Goal: Task Accomplishment & Management: Use online tool/utility

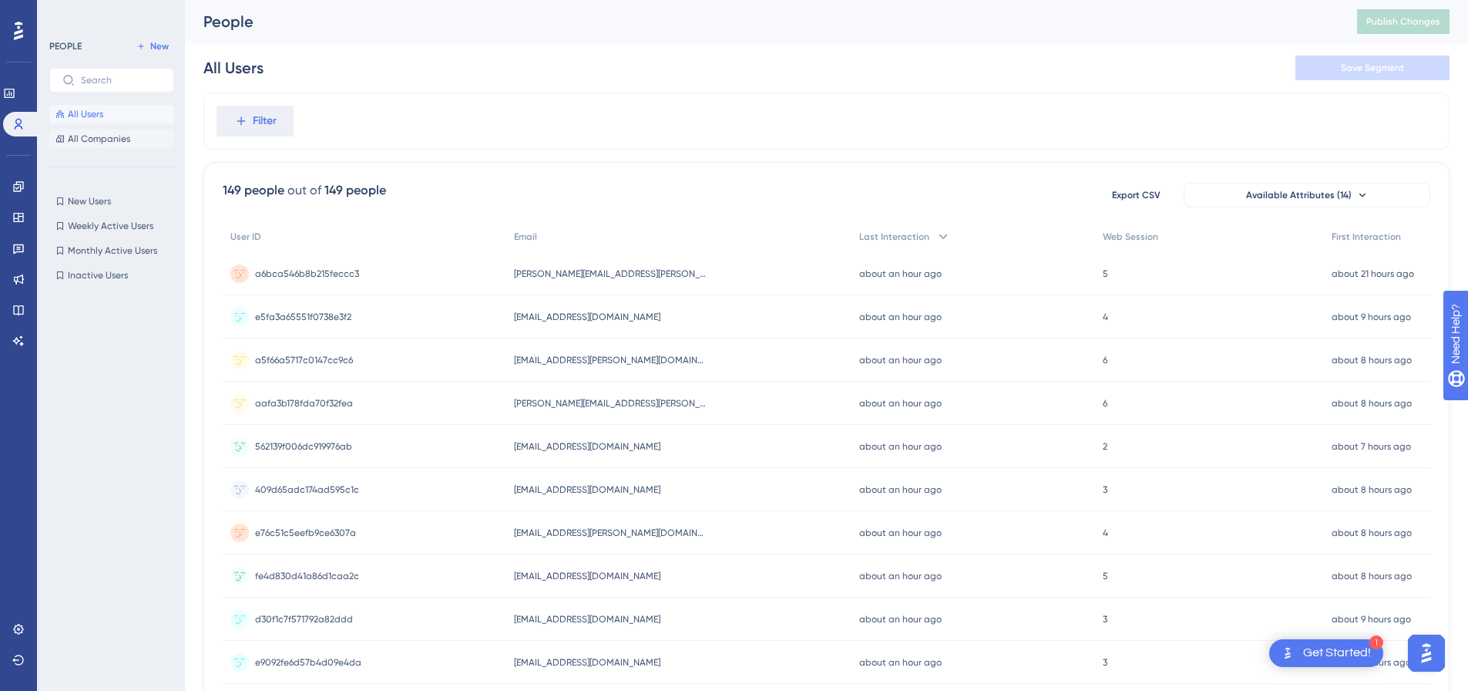
click at [106, 139] on span "All Companies" at bounding box center [99, 139] width 62 height 12
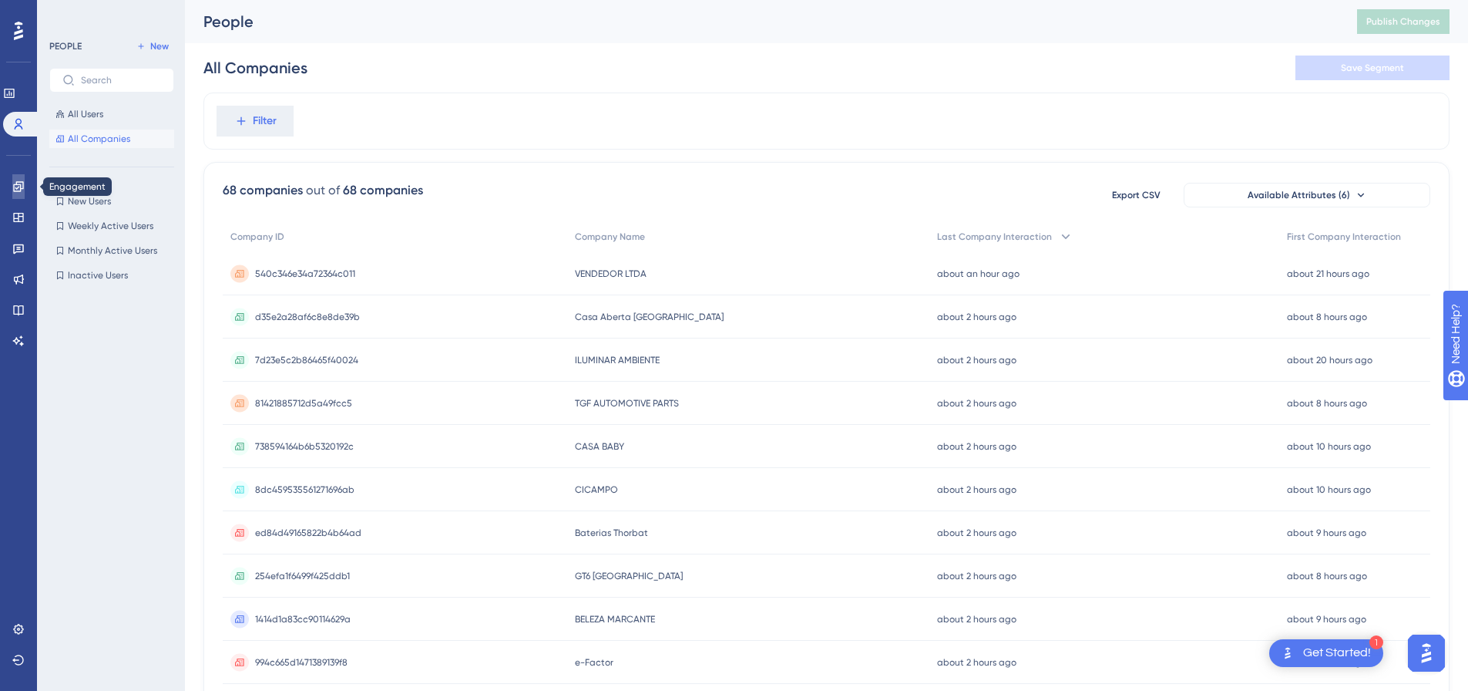
click at [18, 180] on link at bounding box center [18, 186] width 12 height 25
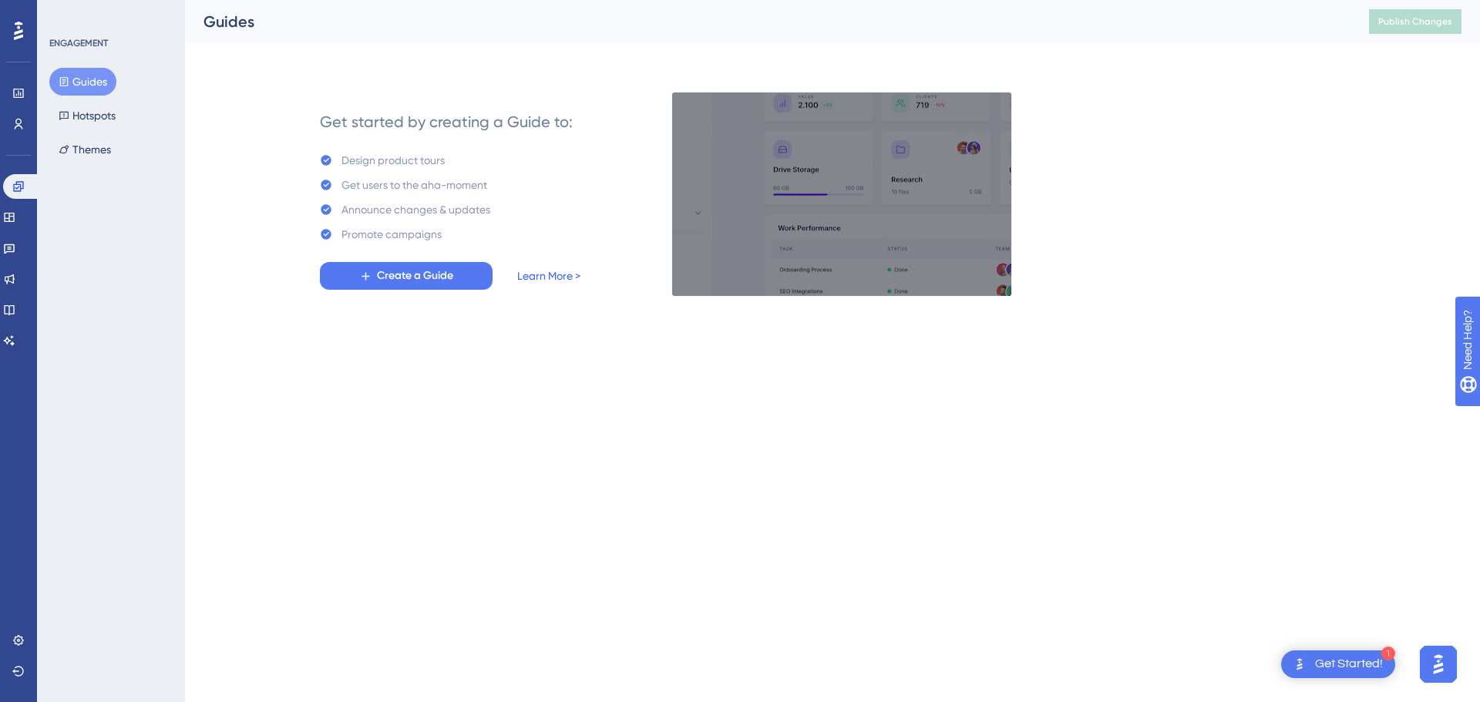
click at [535, 273] on link "Learn More >" at bounding box center [548, 276] width 63 height 19
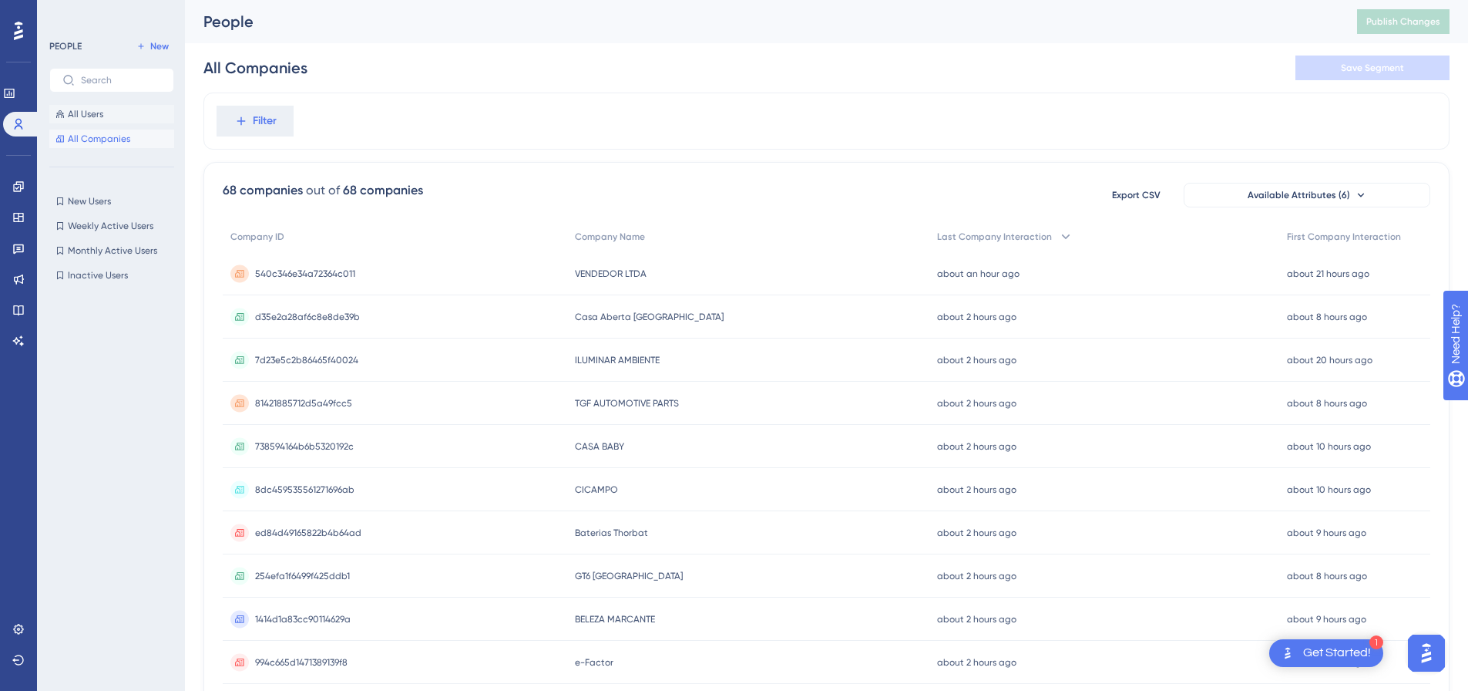
click at [96, 115] on span "All Users" at bounding box center [85, 114] width 35 height 12
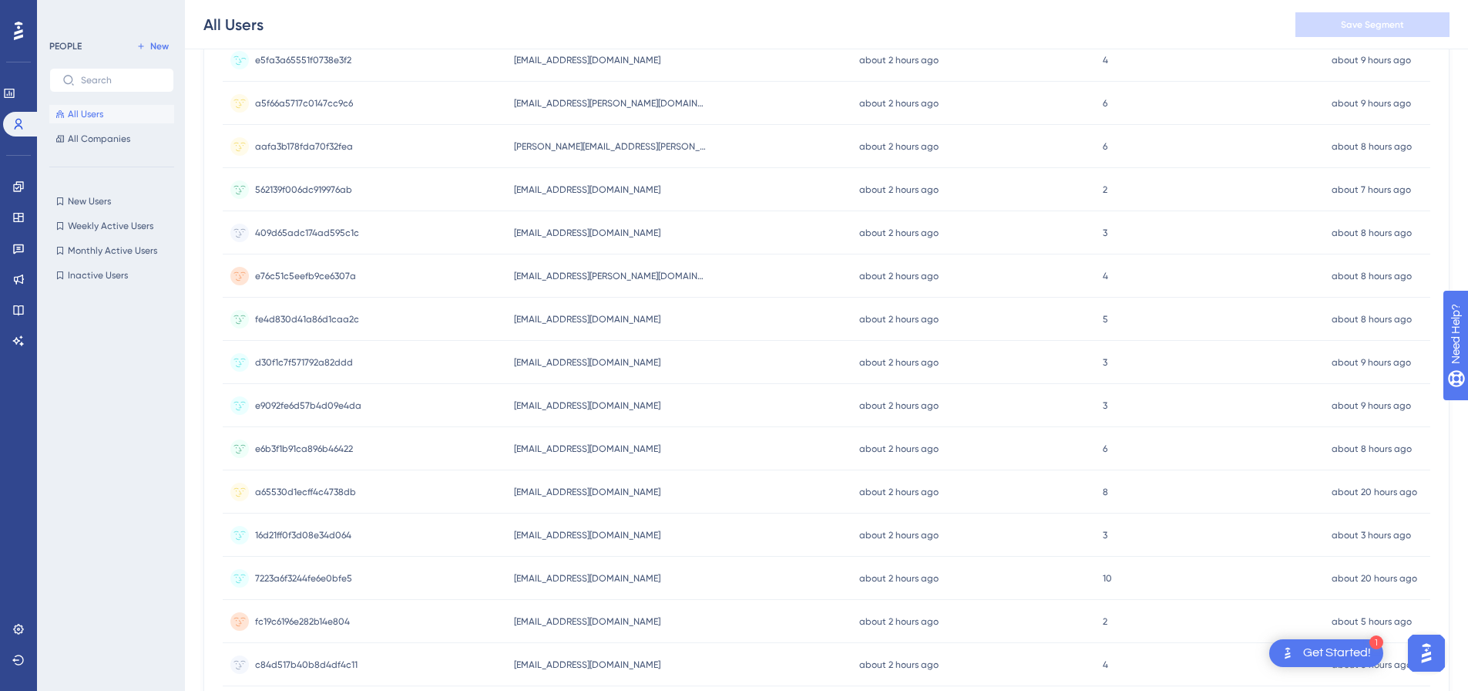
scroll to position [9, 0]
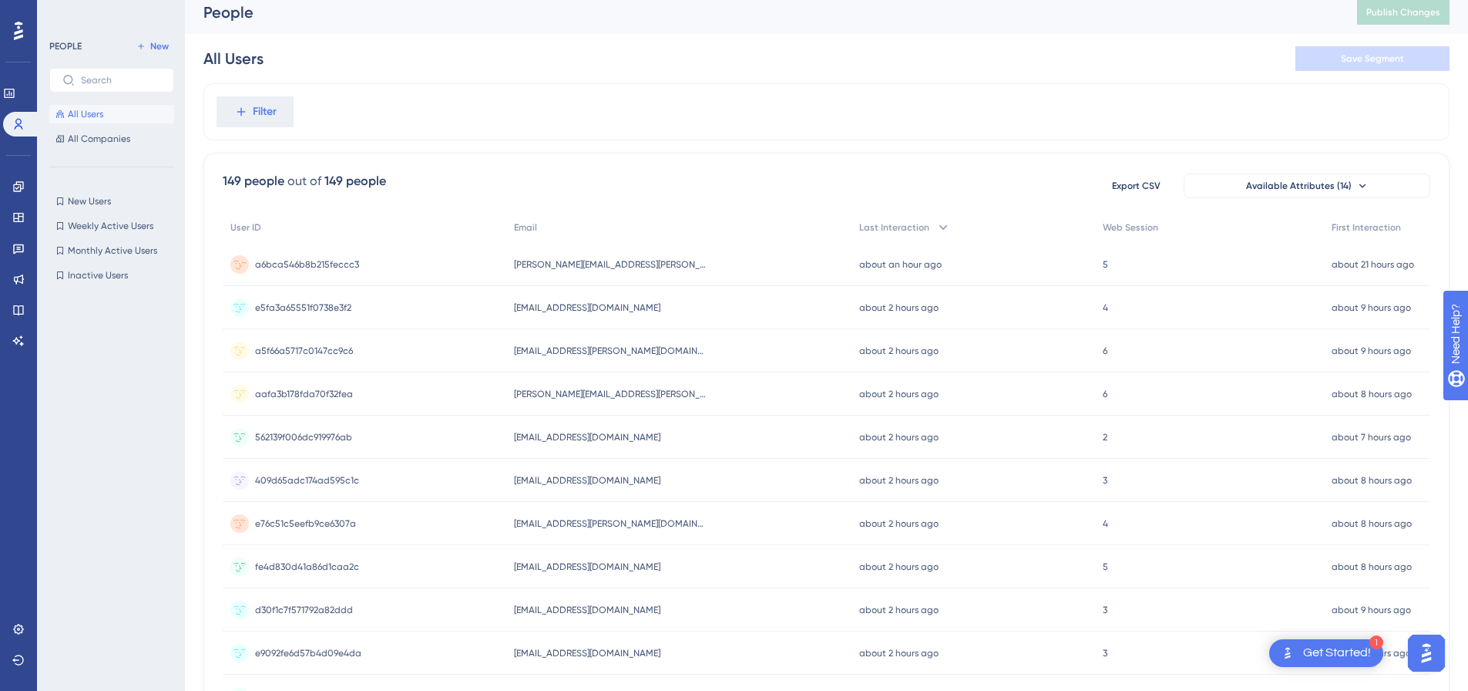
click at [335, 260] on span "a6bca546b8b215feccc3" at bounding box center [307, 264] width 104 height 12
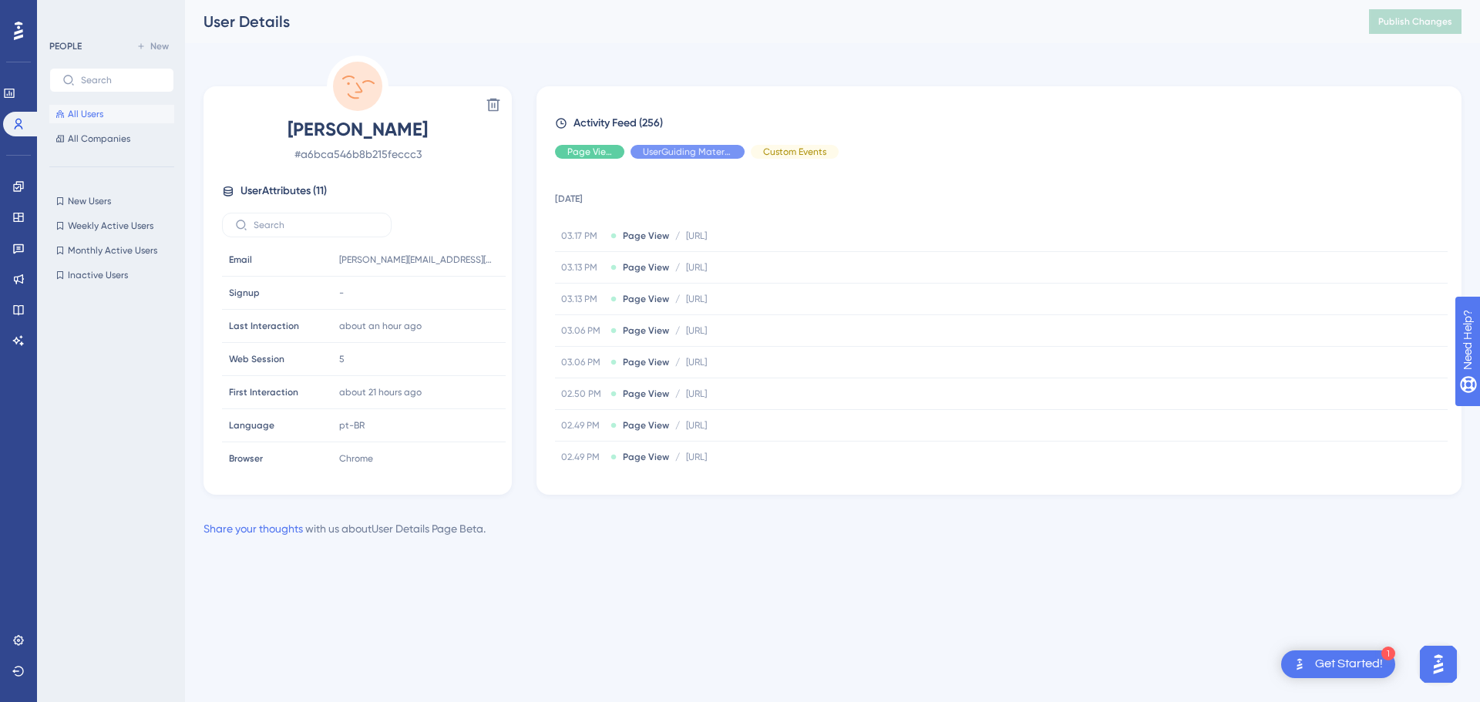
click at [109, 111] on button "All Users" at bounding box center [111, 114] width 125 height 19
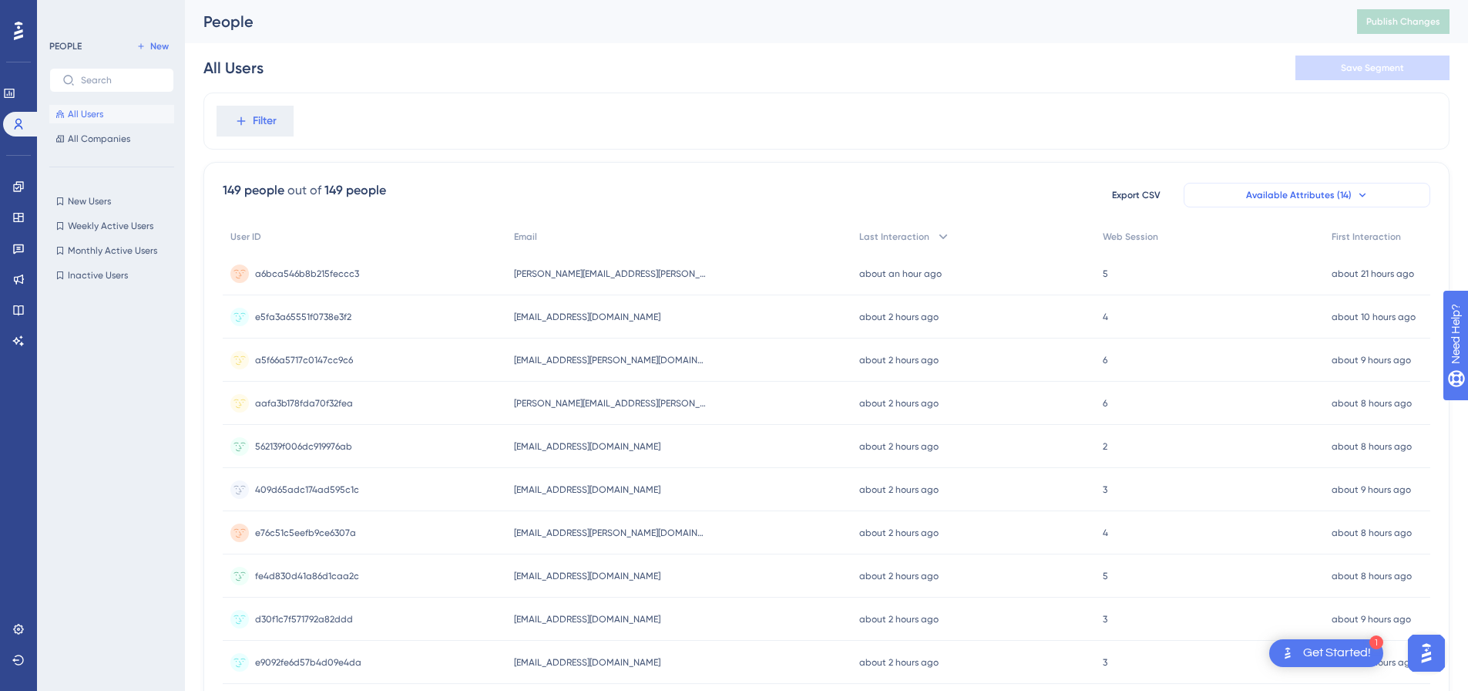
click at [1387, 200] on button "Available Attributes (14)" at bounding box center [1307, 195] width 247 height 25
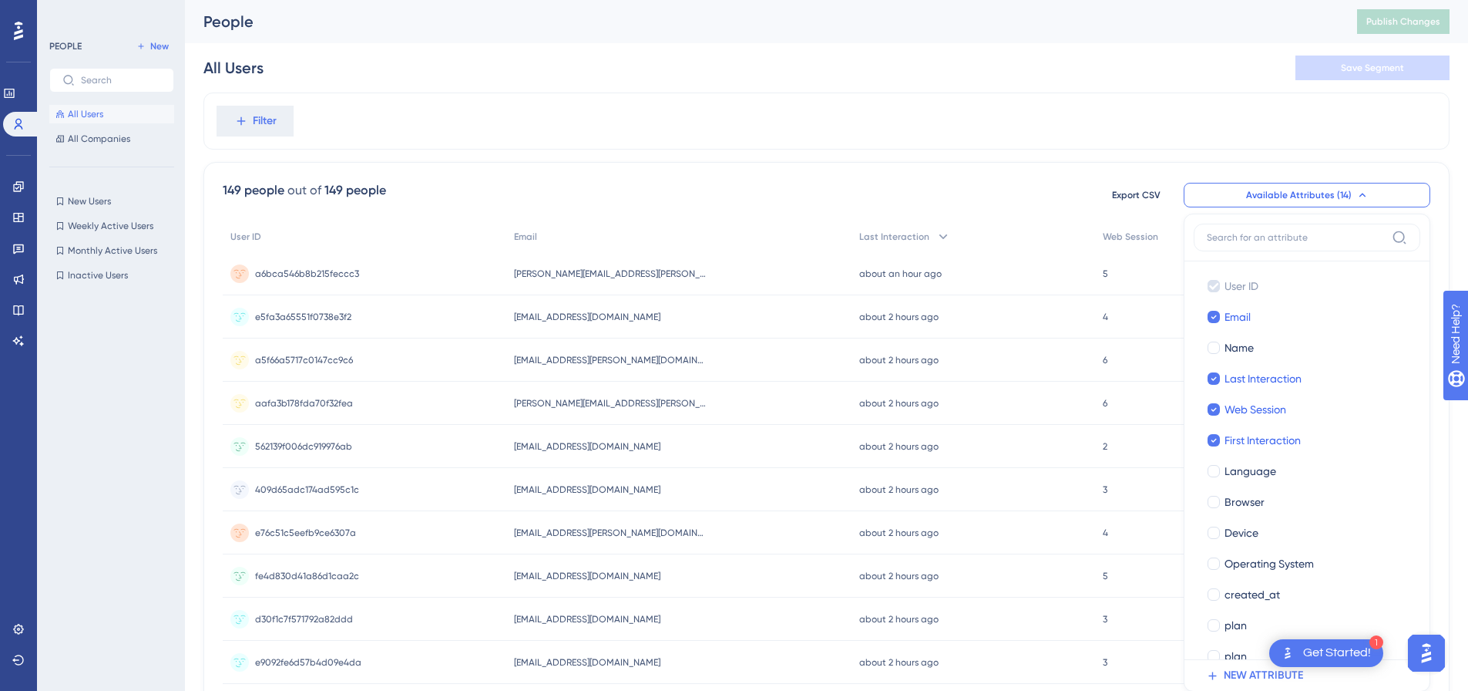
scroll to position [107, 0]
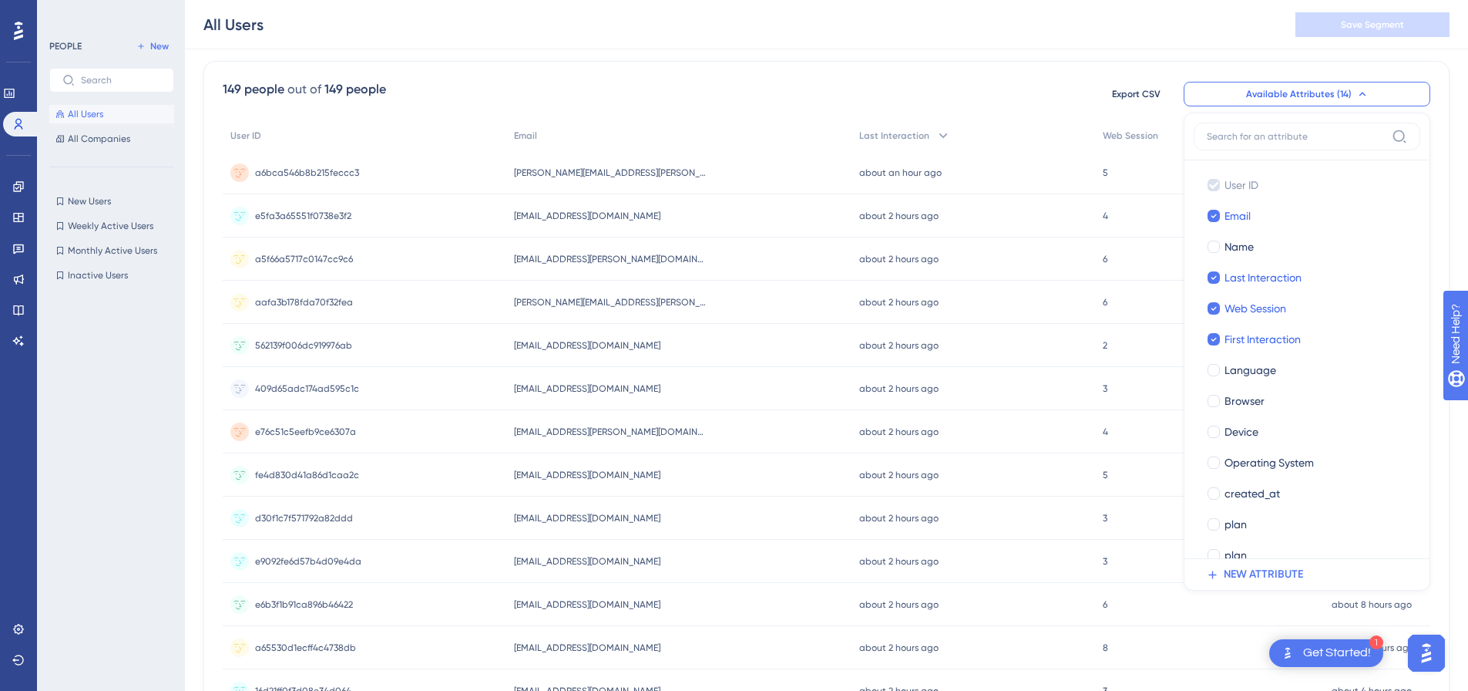
click at [1375, 93] on button "Available Attributes (14)" at bounding box center [1307, 94] width 247 height 25
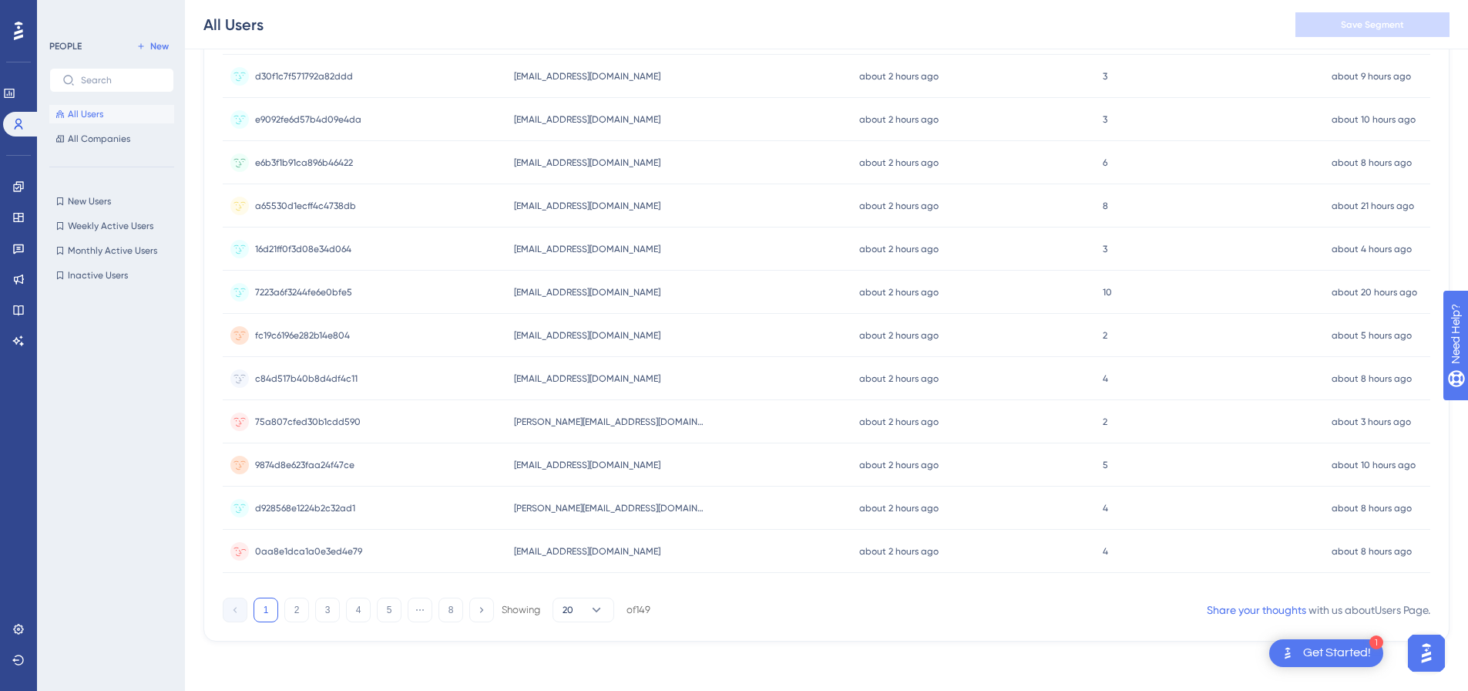
scroll to position [0, 0]
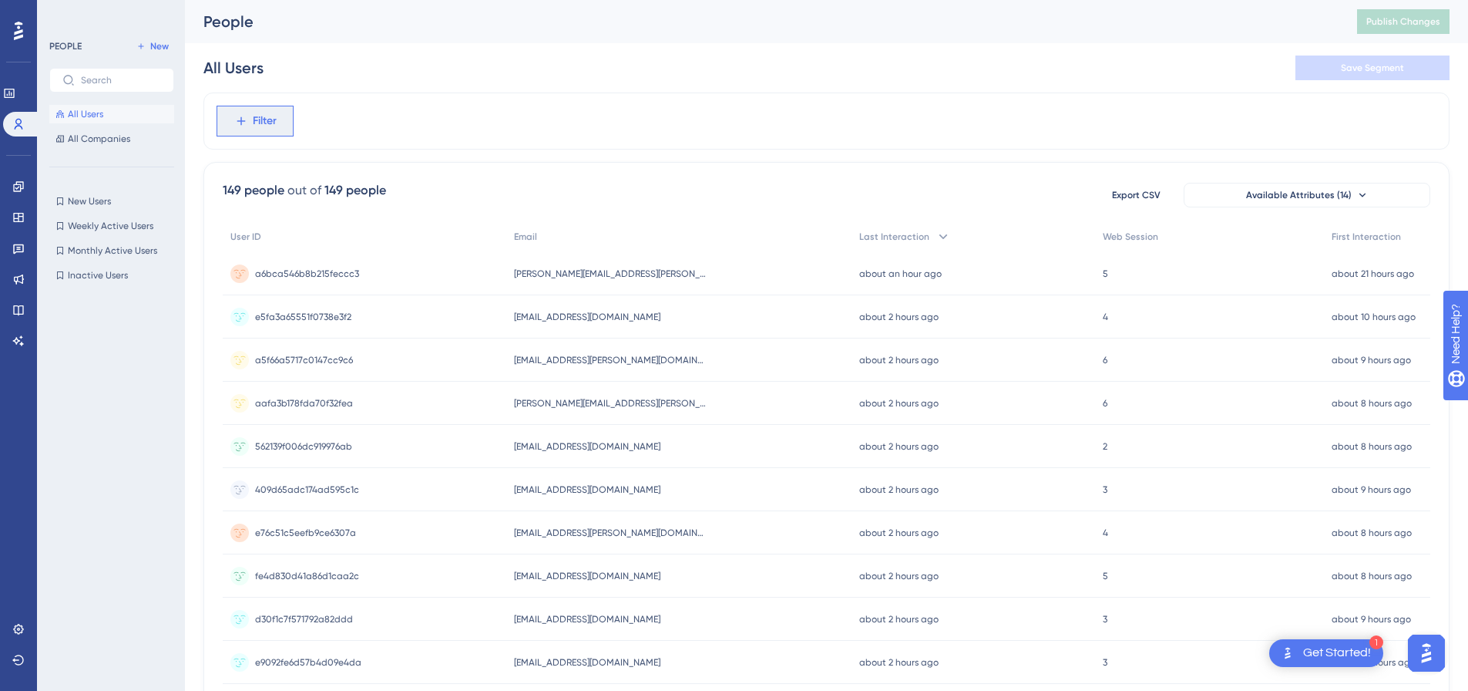
click at [270, 120] on span "Filter" at bounding box center [265, 121] width 24 height 19
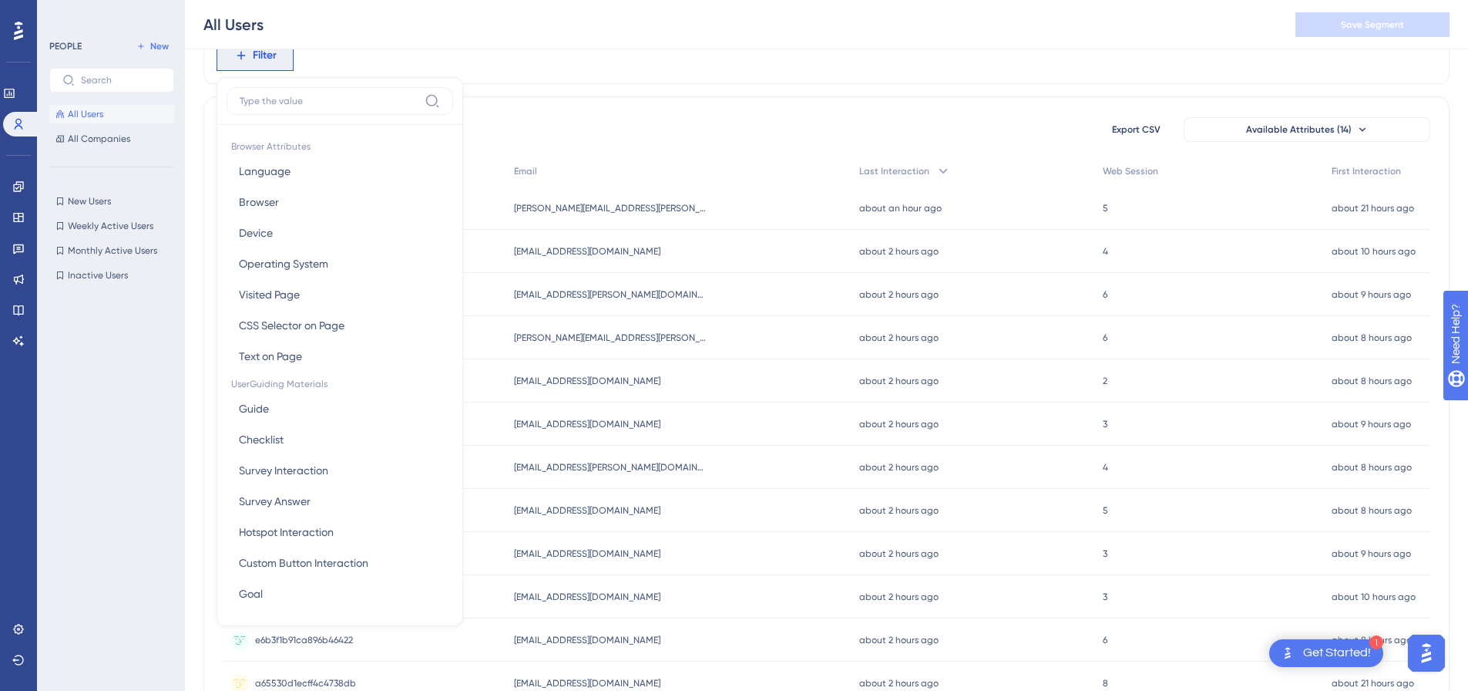
click at [525, 73] on div "Filter Browser Attributes Language Language Browser Browser Device Device Opera…" at bounding box center [827, 55] width 1246 height 57
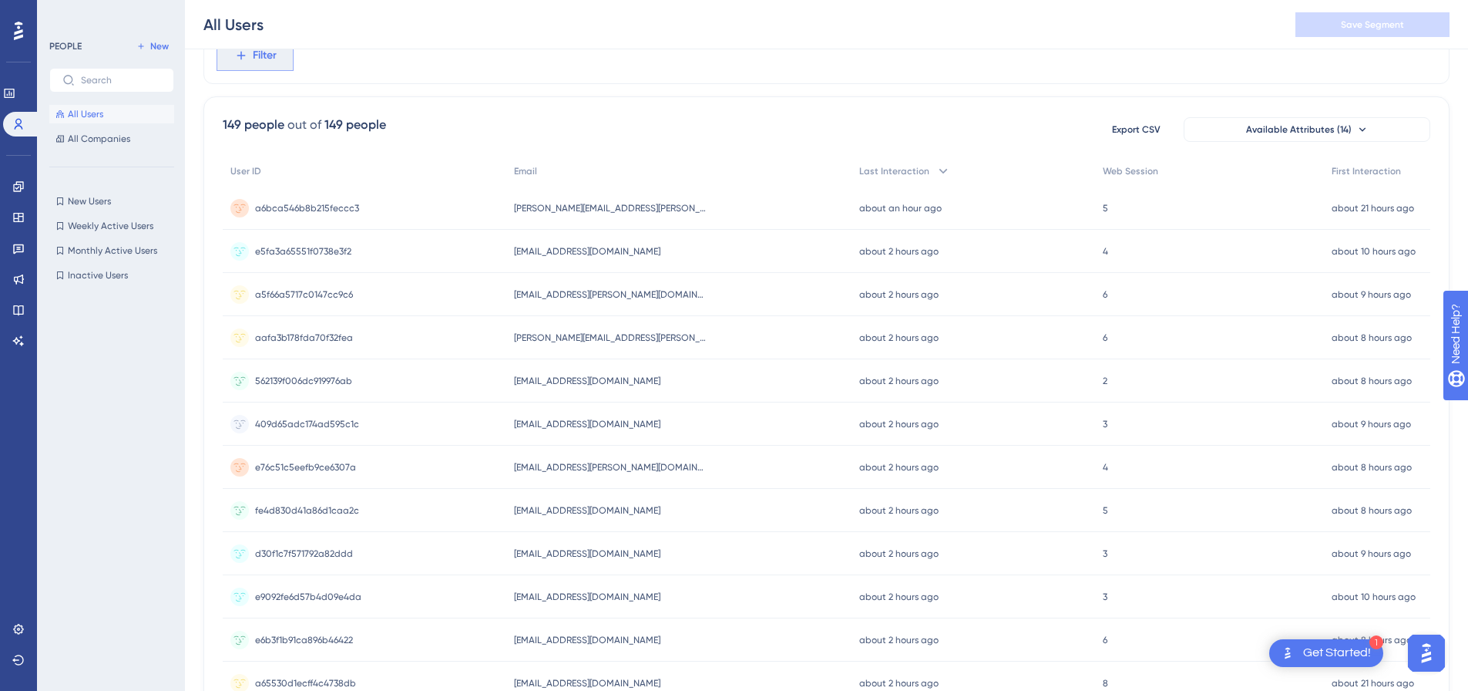
click at [274, 60] on span "Filter" at bounding box center [265, 55] width 24 height 19
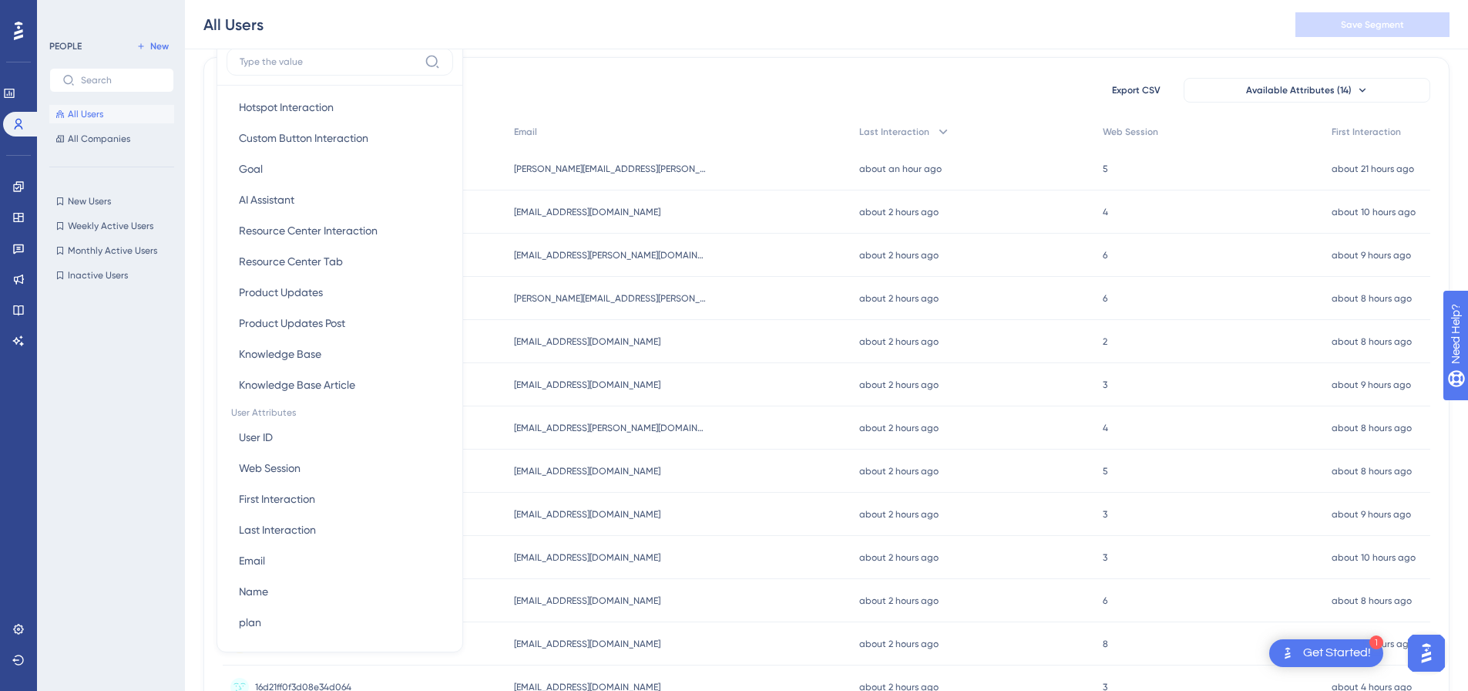
scroll to position [463, 0]
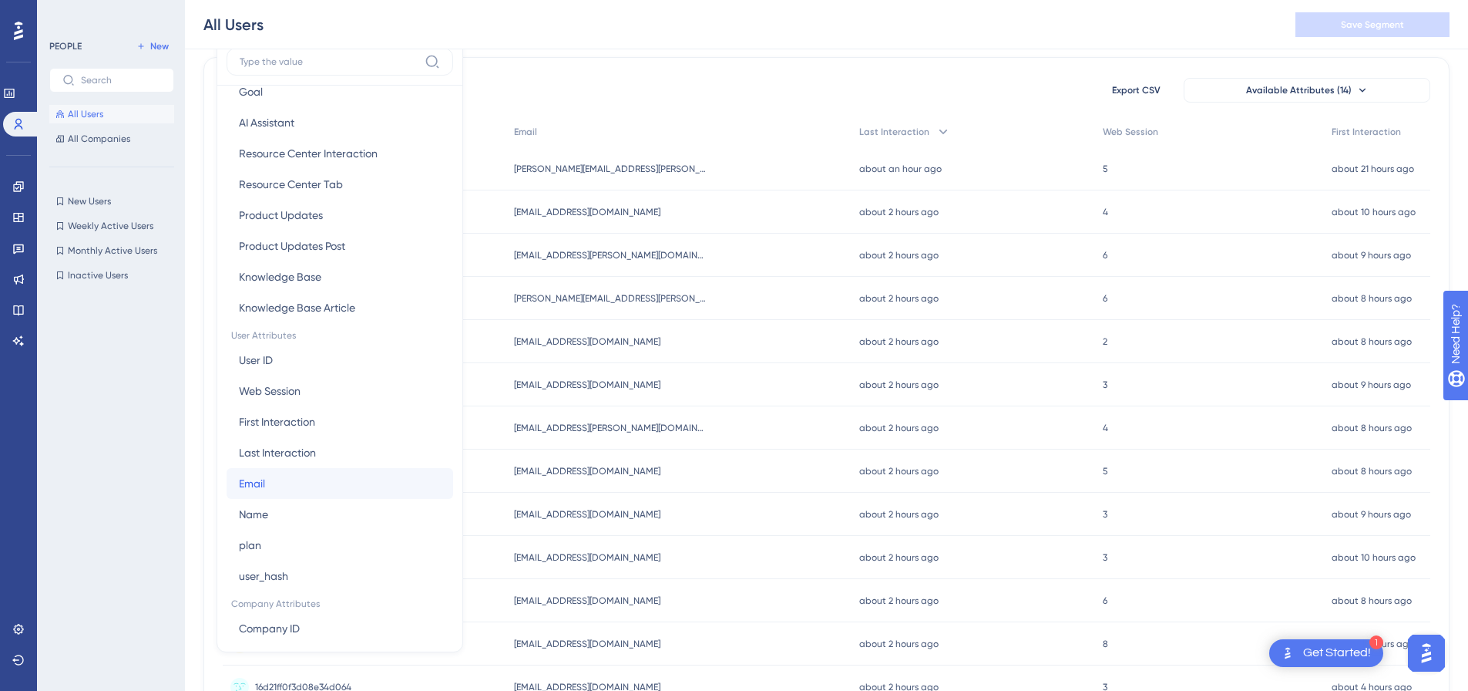
click at [284, 483] on button "Email Email" at bounding box center [340, 483] width 227 height 31
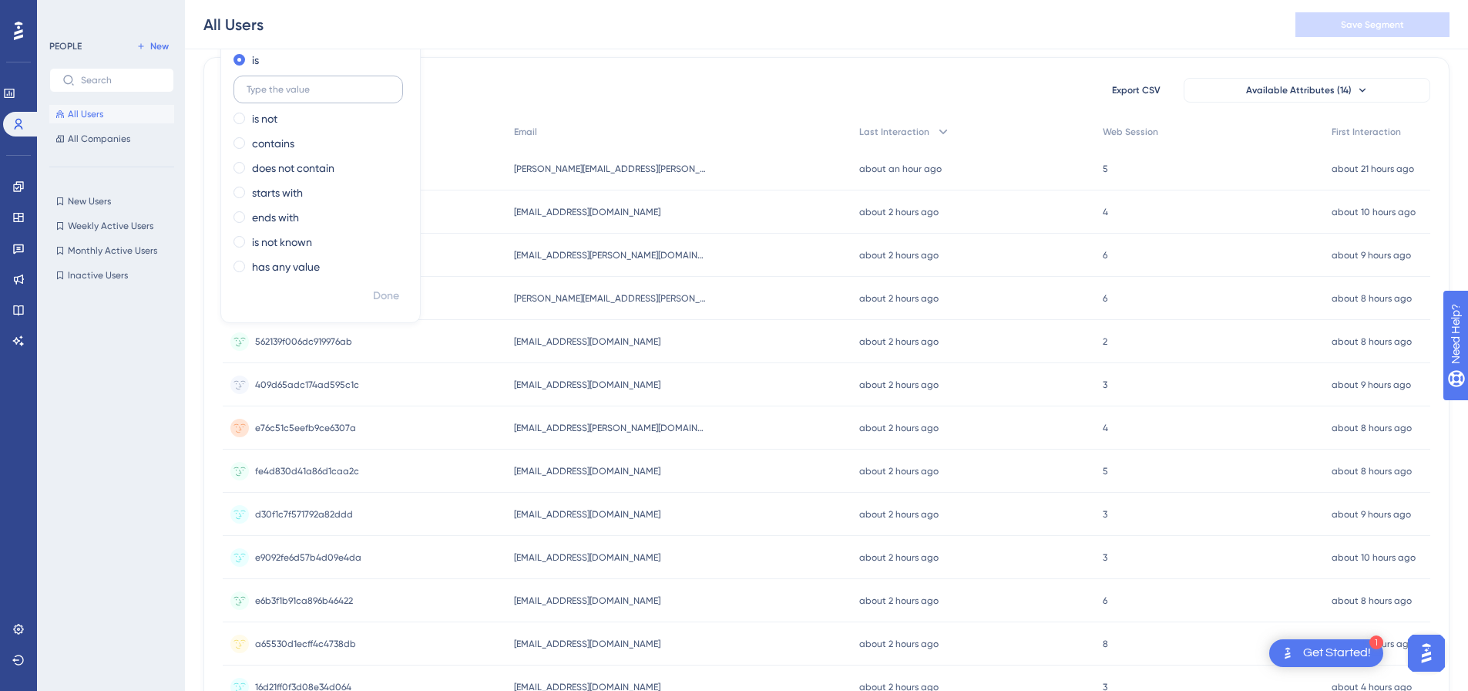
click at [304, 83] on label at bounding box center [319, 90] width 170 height 28
click at [304, 84] on input "text" at bounding box center [318, 89] width 143 height 11
type input "[EMAIL_ADDRESS][DOMAIN_NAME]"
click at [391, 292] on span "Done" at bounding box center [386, 296] width 26 height 19
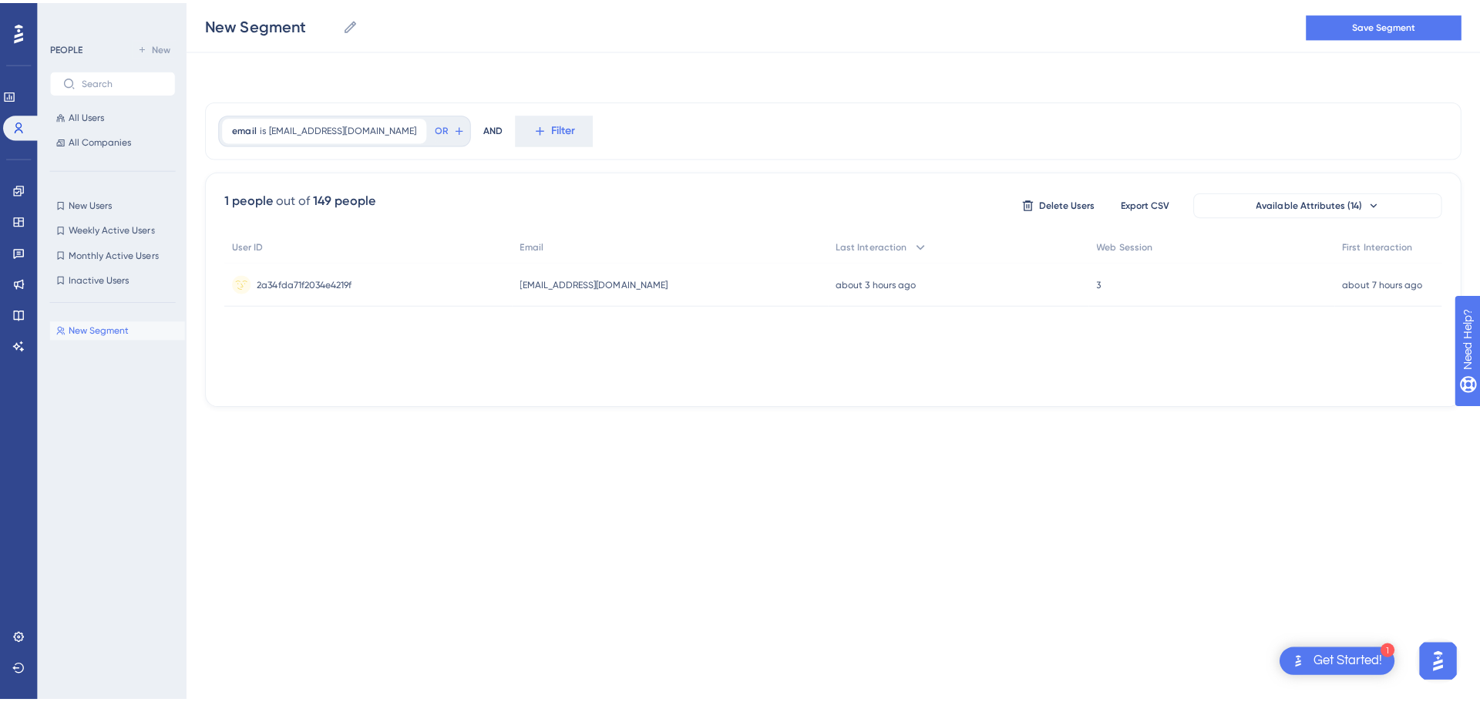
scroll to position [0, 0]
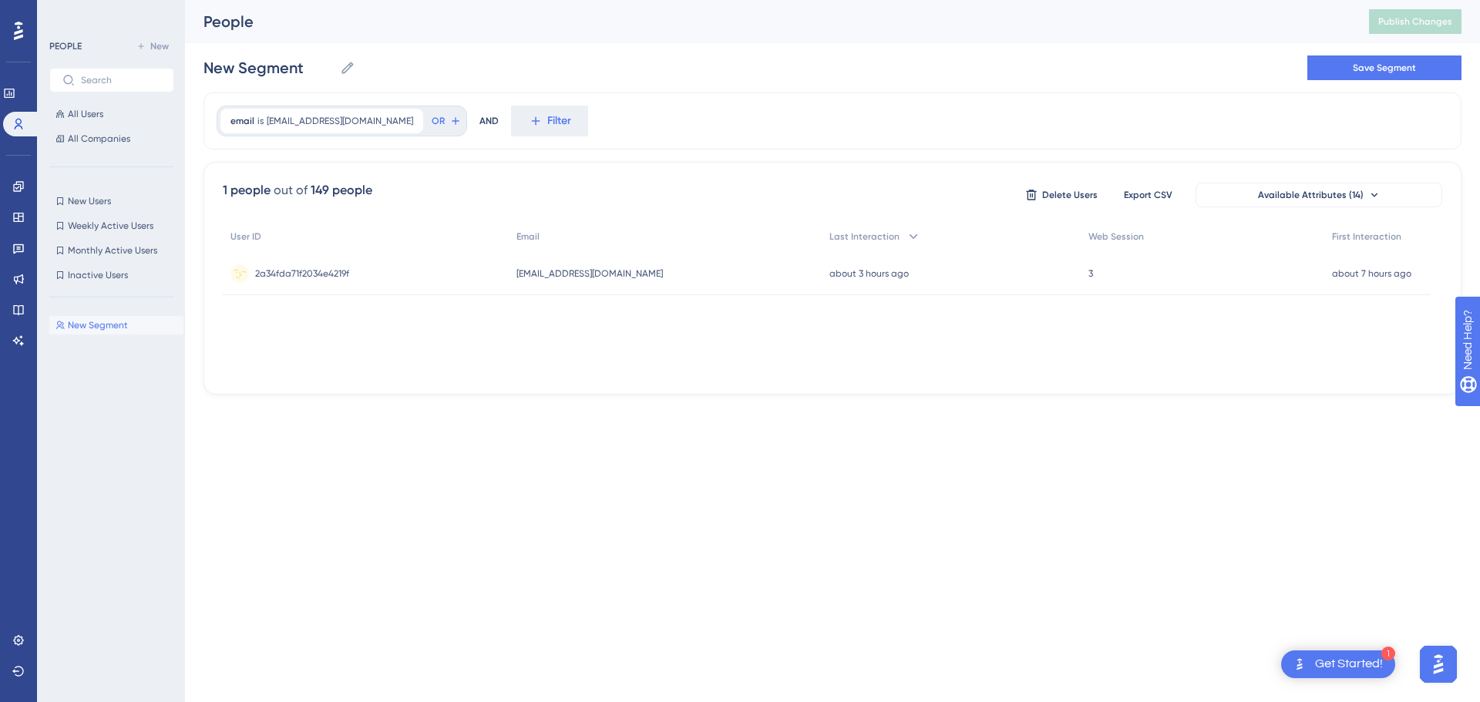
click at [608, 274] on span "[EMAIL_ADDRESS][DOMAIN_NAME]" at bounding box center [589, 273] width 146 height 12
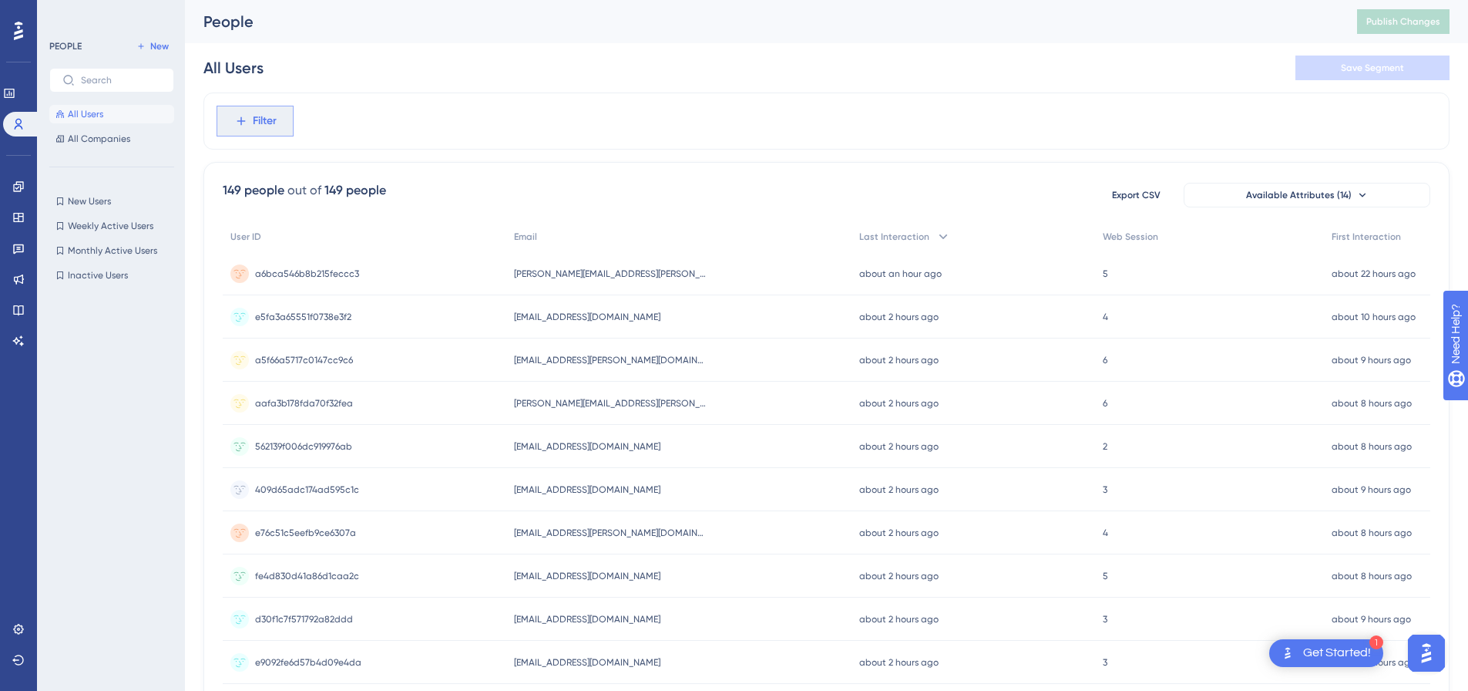
click at [280, 106] on button "Filter" at bounding box center [255, 121] width 77 height 31
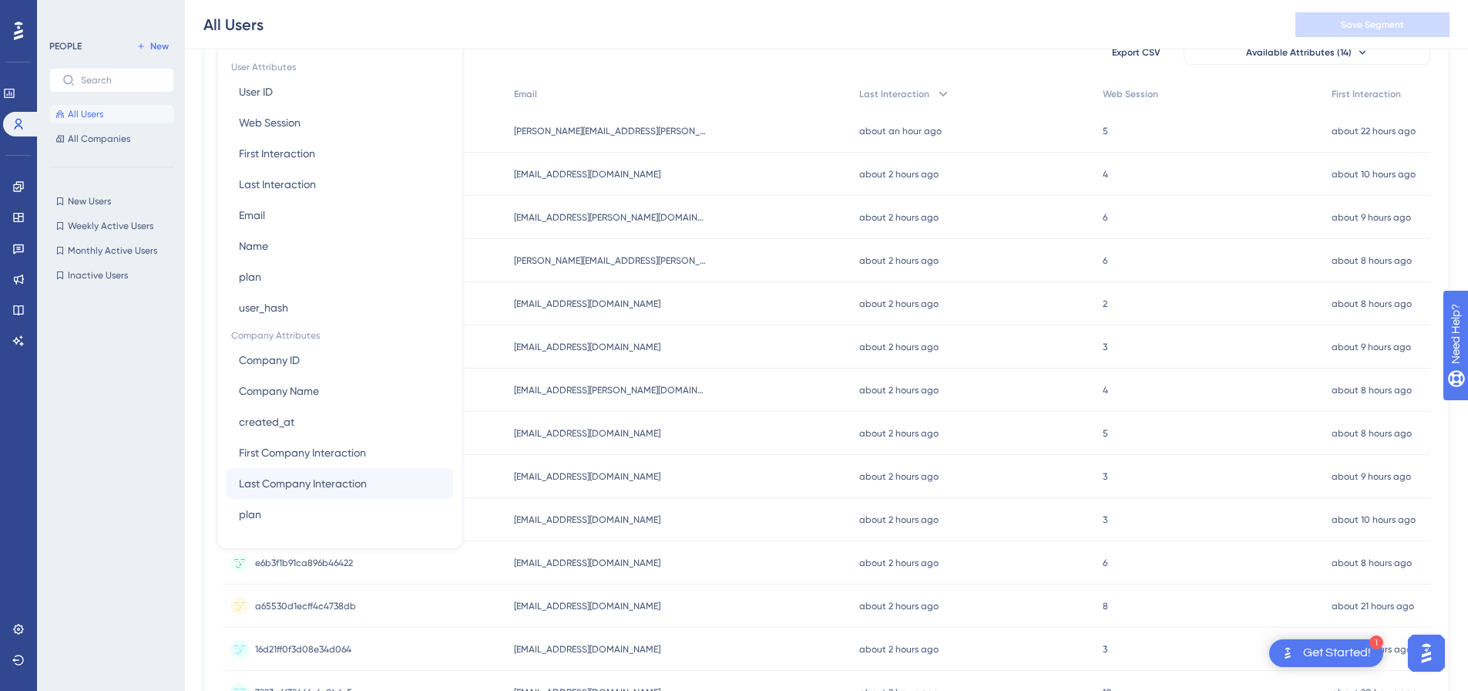
scroll to position [462, 0]
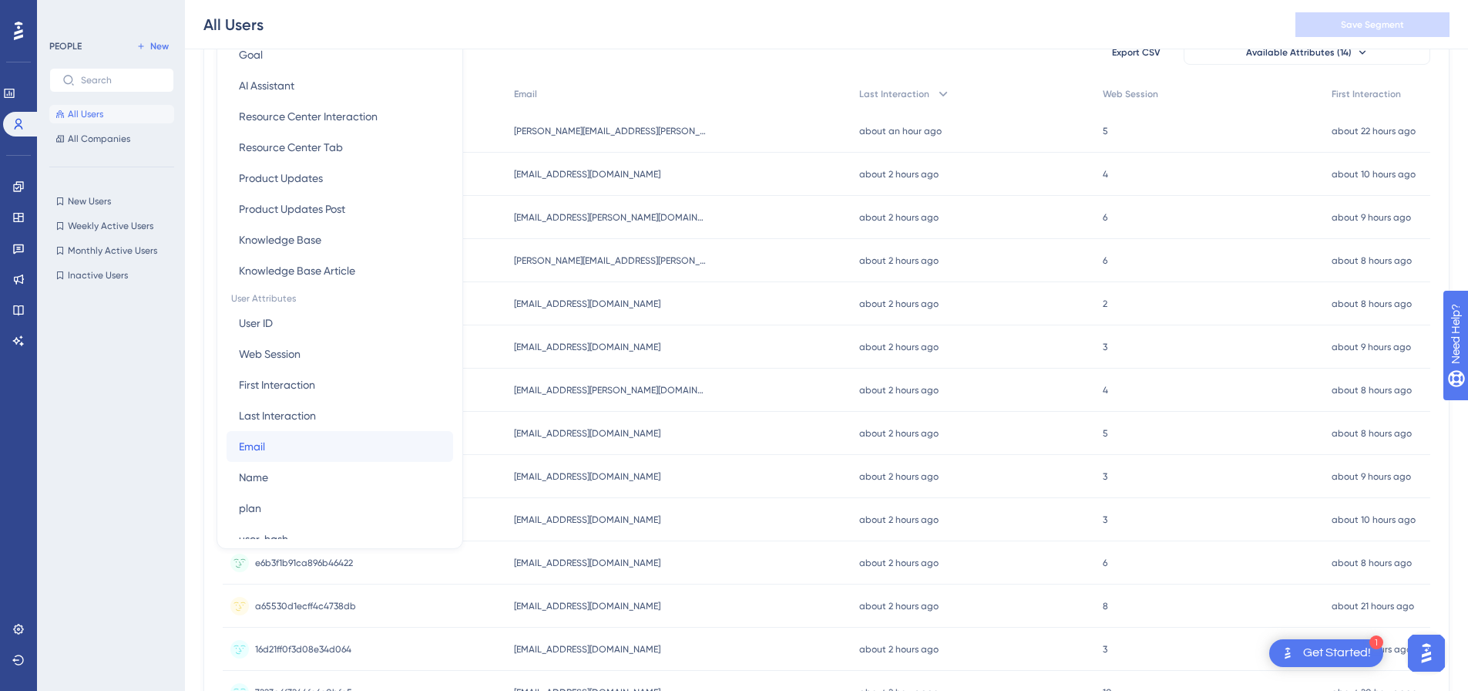
click at [327, 445] on button "Email Email" at bounding box center [340, 446] width 227 height 31
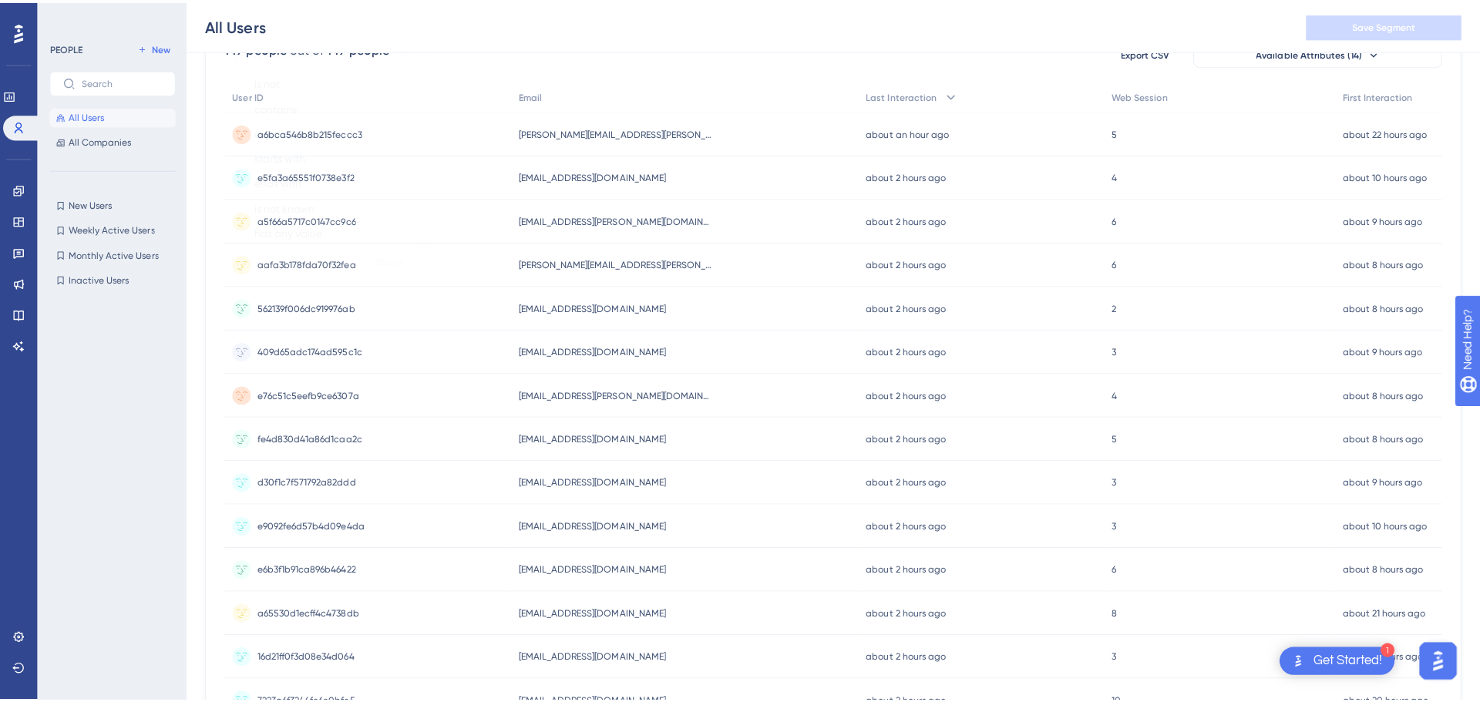
scroll to position [0, 0]
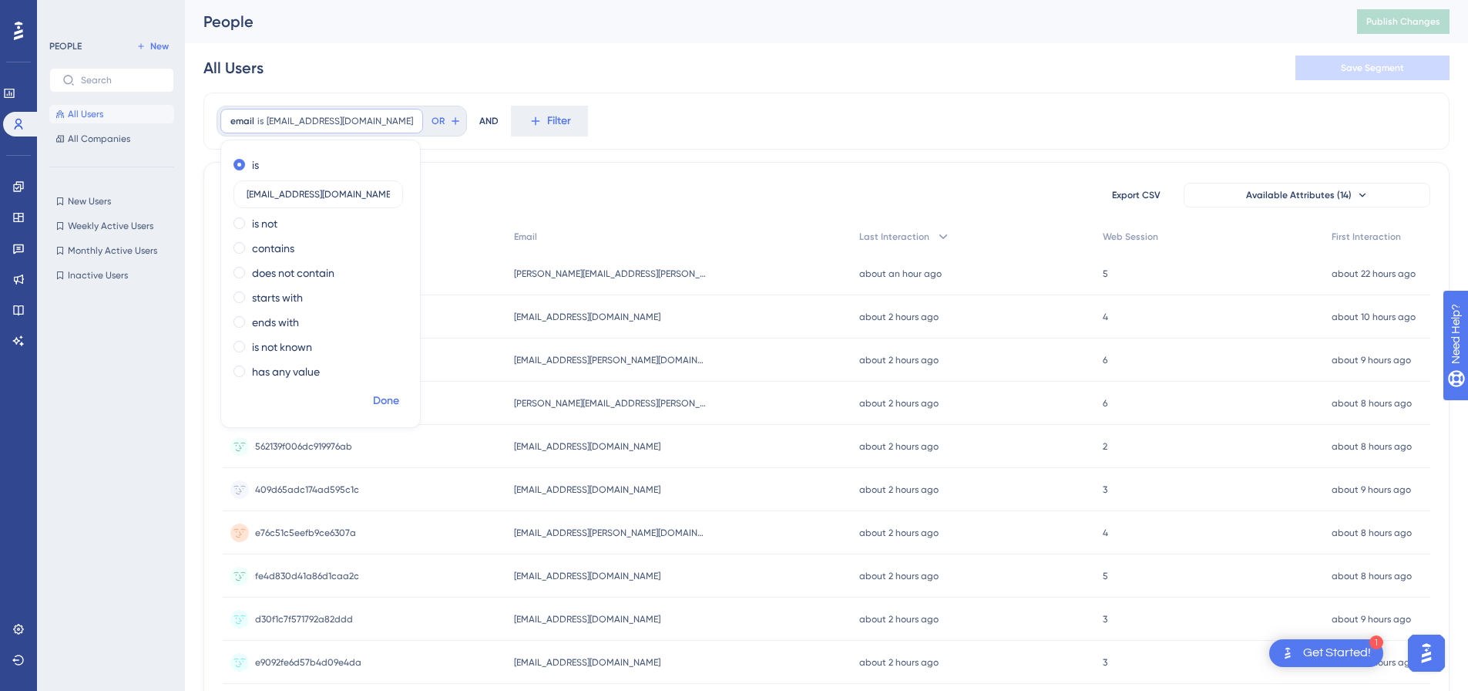
type input "[EMAIL_ADDRESS][DOMAIN_NAME]"
click at [386, 405] on span "Done" at bounding box center [386, 401] width 26 height 19
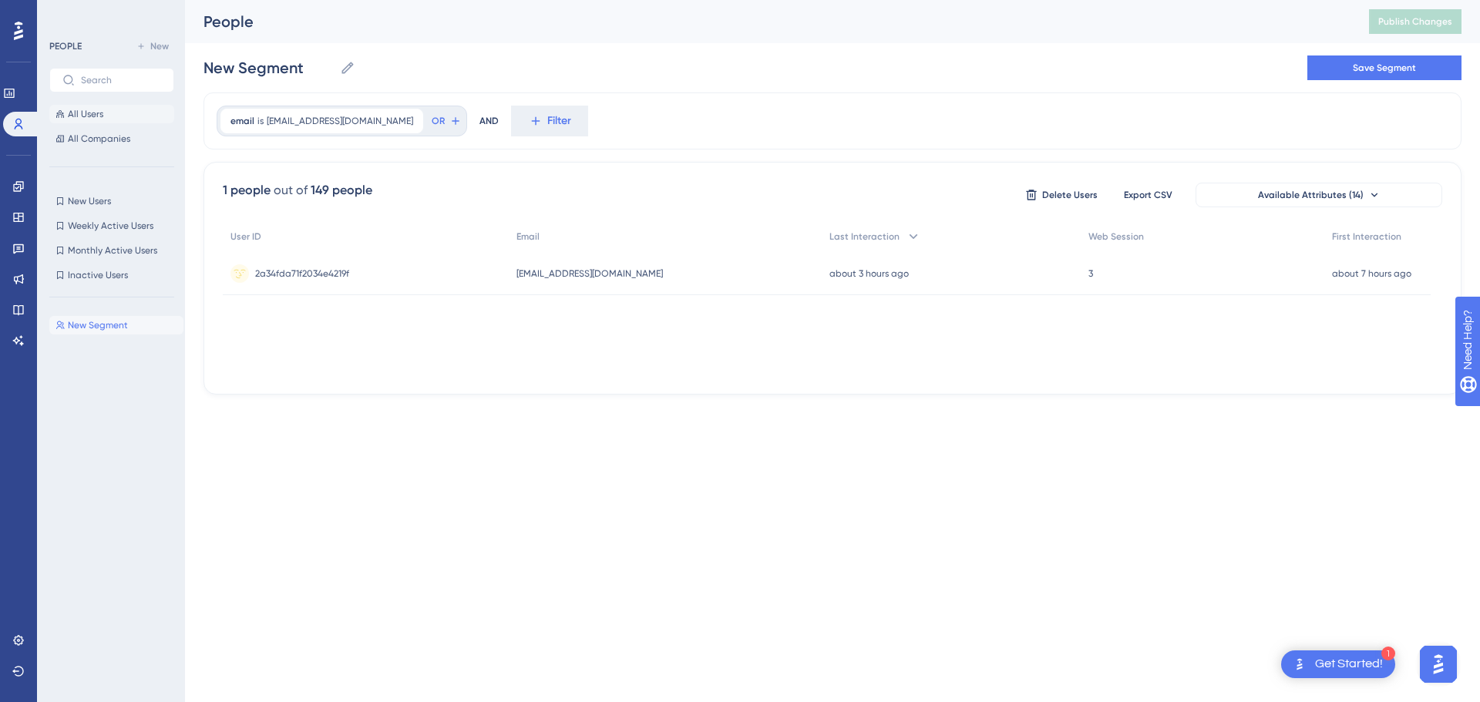
click at [88, 119] on span "All Users" at bounding box center [85, 114] width 35 height 12
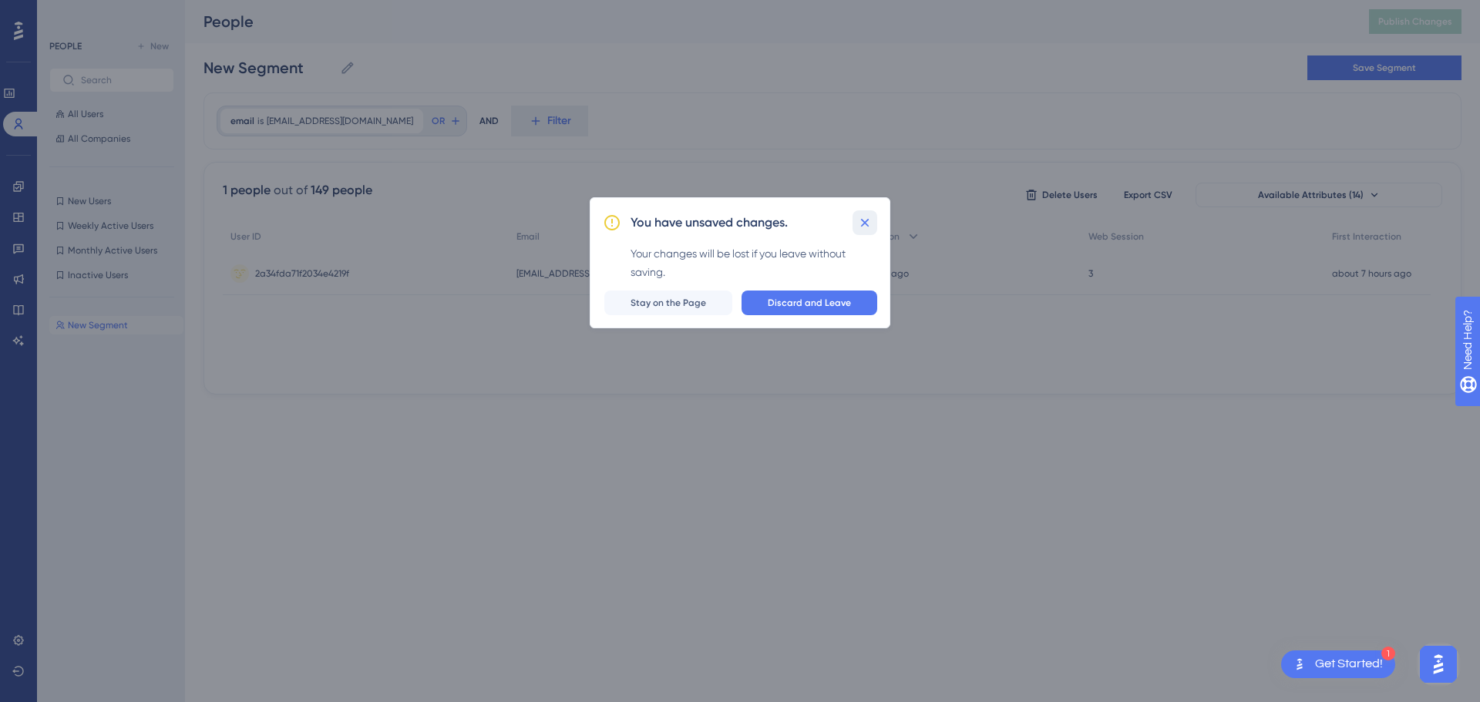
click at [862, 216] on icon at bounding box center [864, 222] width 15 height 15
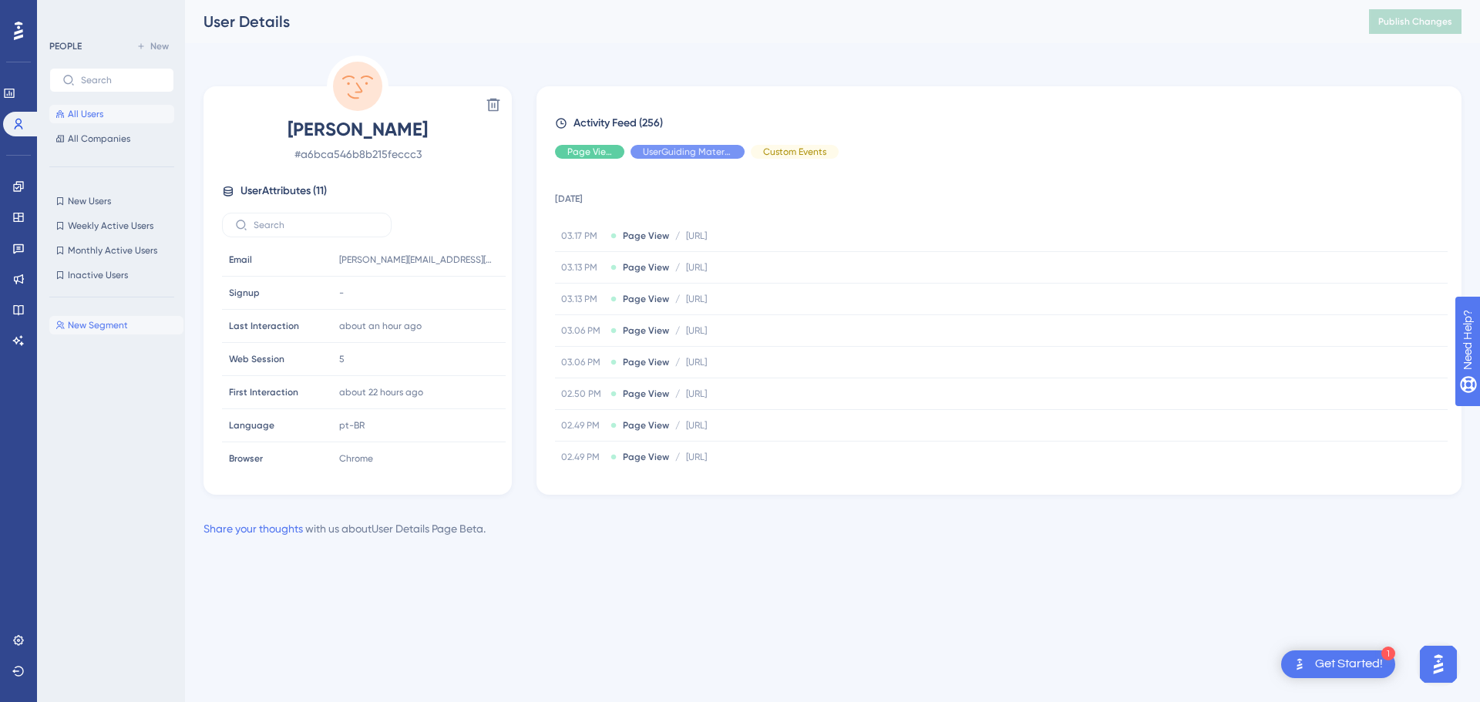
click at [83, 116] on span "All Users" at bounding box center [85, 114] width 35 height 12
click at [93, 113] on span "All Users" at bounding box center [85, 114] width 35 height 12
click at [112, 141] on span "All Companies" at bounding box center [99, 139] width 62 height 12
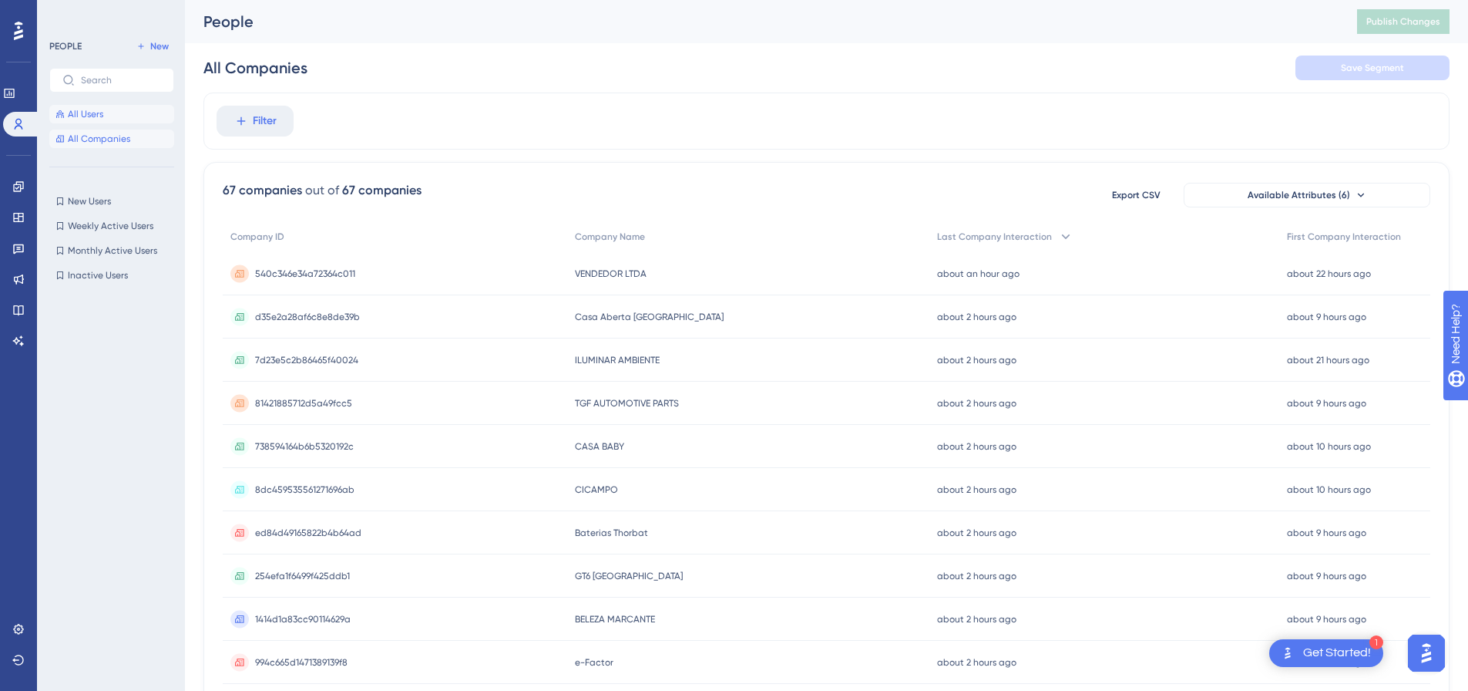
click at [113, 112] on button "All Users" at bounding box center [111, 114] width 125 height 19
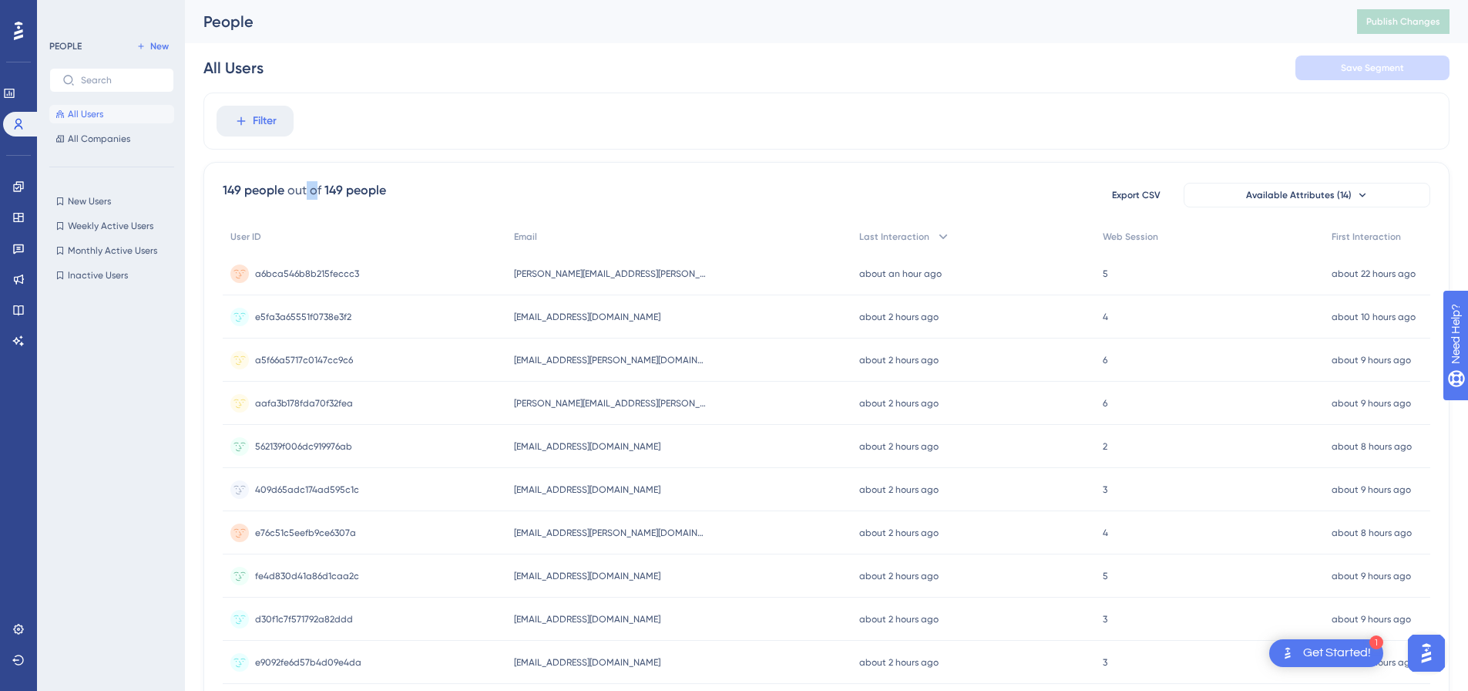
drag, startPoint x: 306, startPoint y: 189, endPoint x: 345, endPoint y: 189, distance: 39.3
click at [345, 189] on div "149 people out of 149 people" at bounding box center [304, 190] width 163 height 19
click at [345, 189] on div "149 people" at bounding box center [356, 190] width 62 height 19
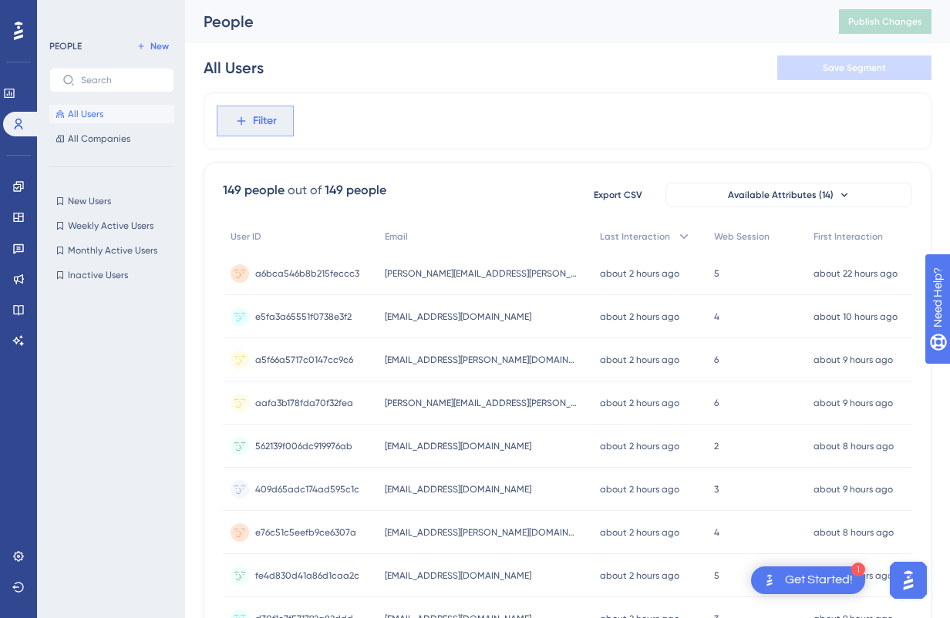
click at [246, 119] on icon at bounding box center [241, 121] width 14 height 14
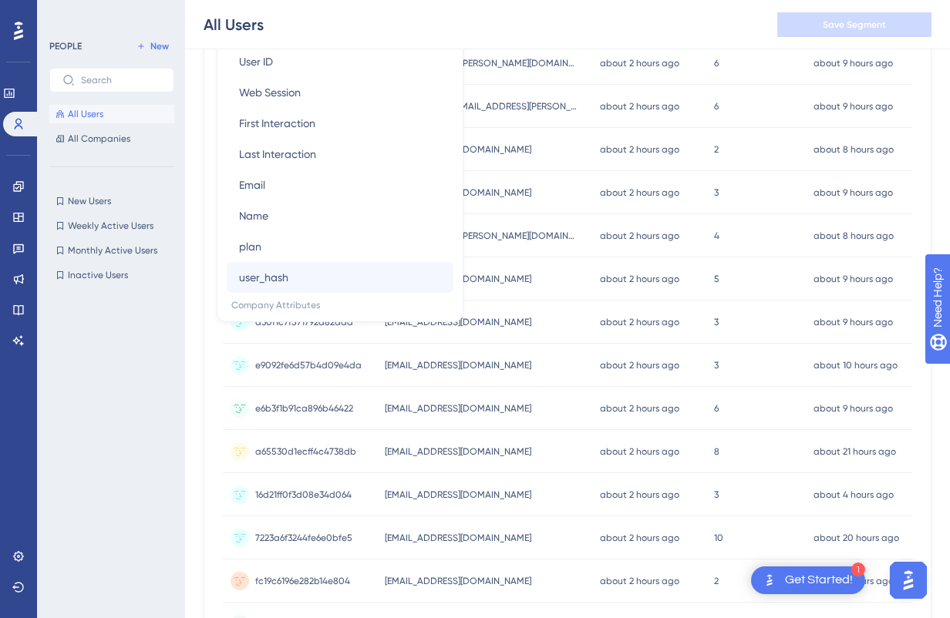
scroll to position [534, 0]
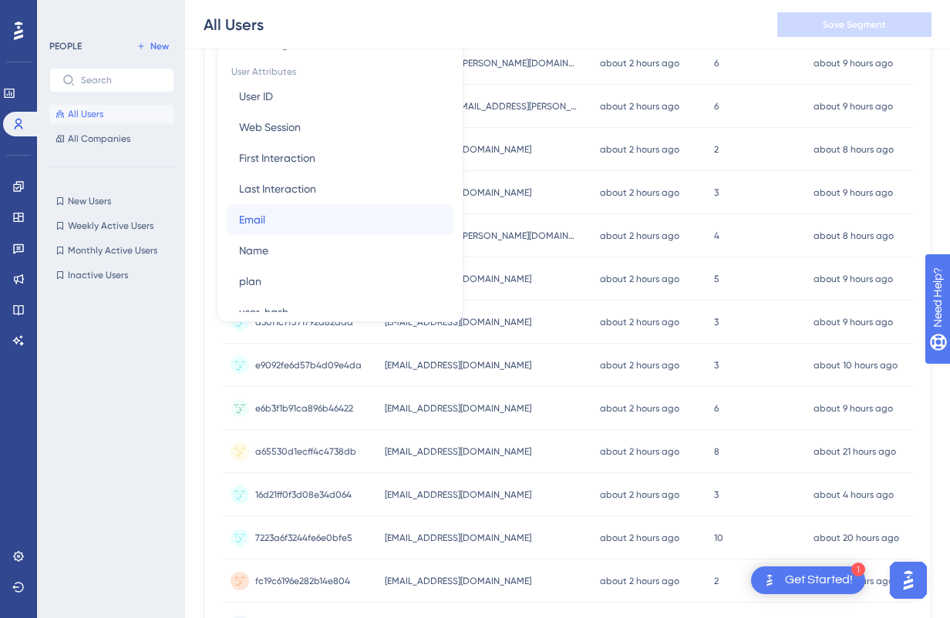
click at [285, 215] on button "Email Email" at bounding box center [340, 219] width 227 height 31
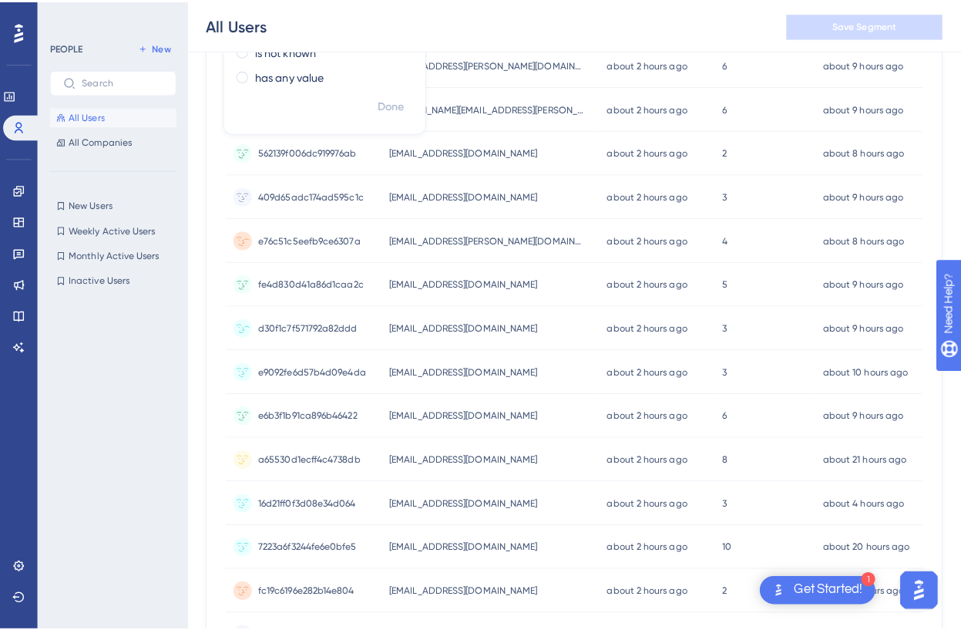
scroll to position [0, 0]
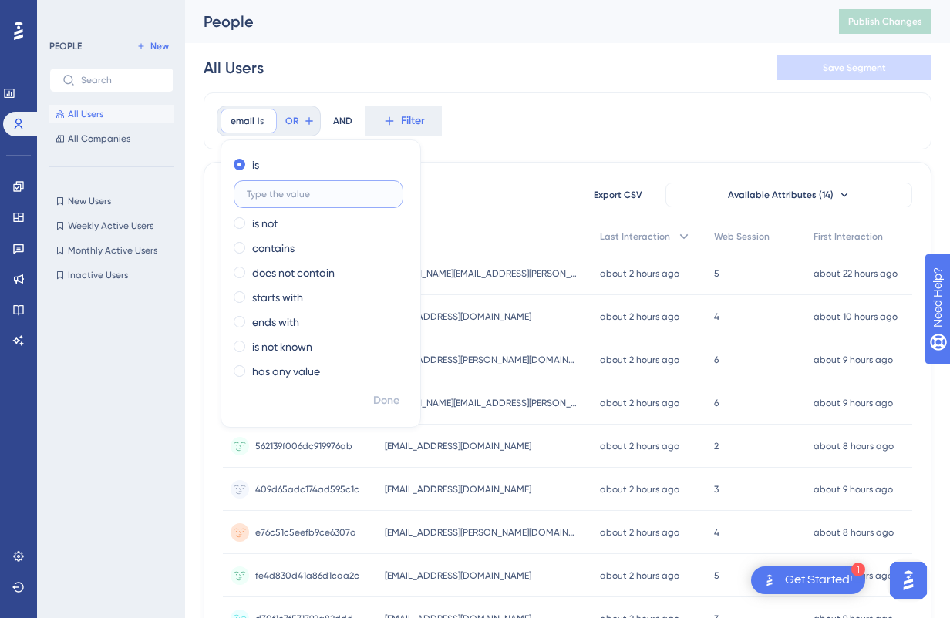
click at [286, 198] on input "text" at bounding box center [318, 194] width 143 height 11
type input "[EMAIL_ADDRESS][DOMAIN_NAME]"
click at [385, 404] on span "Done" at bounding box center [386, 401] width 26 height 19
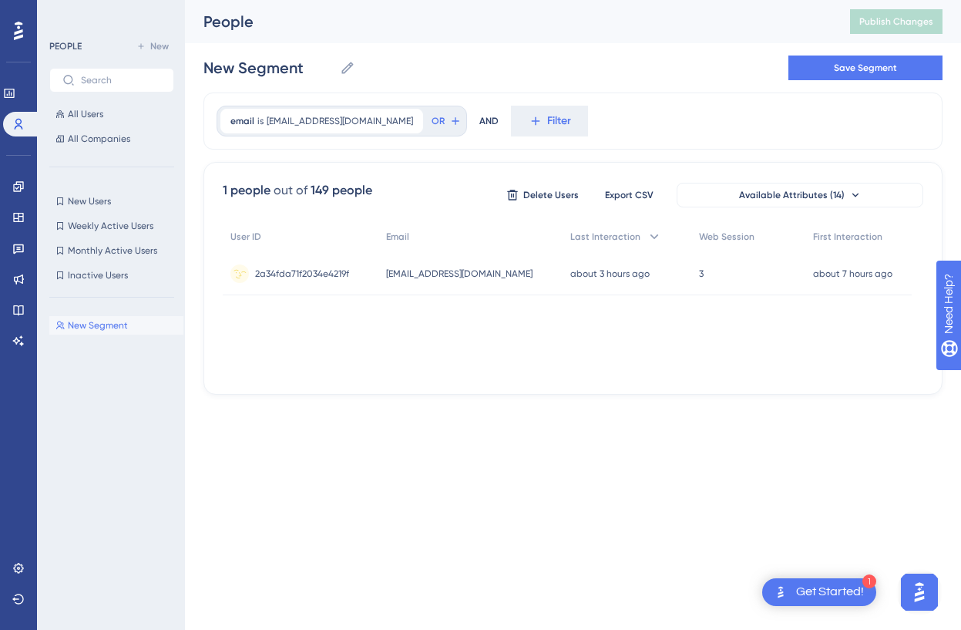
click at [478, 275] on span "[EMAIL_ADDRESS][DOMAIN_NAME]" at bounding box center [459, 273] width 146 height 12
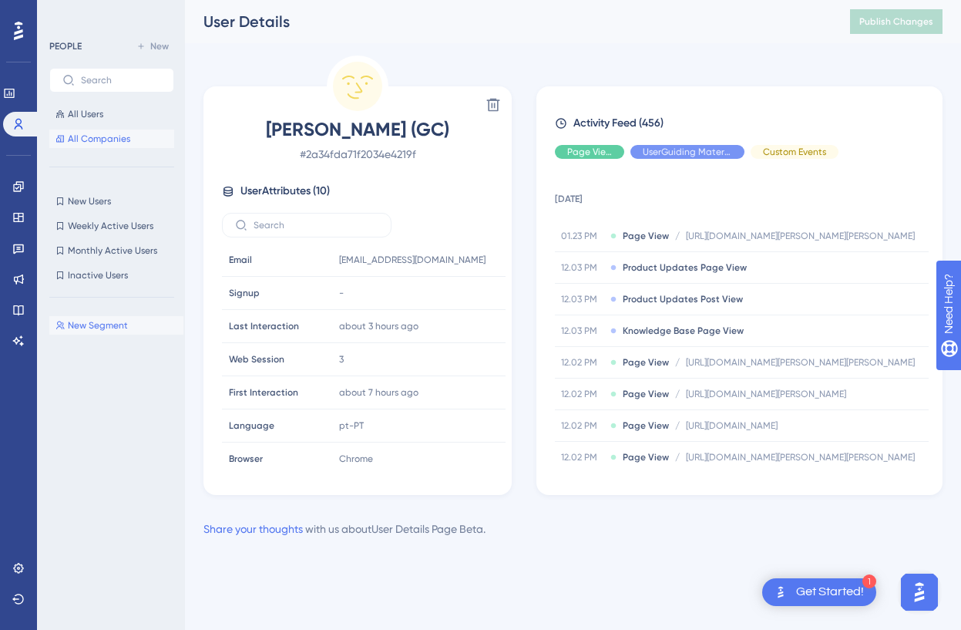
drag, startPoint x: 108, startPoint y: 136, endPoint x: 0, endPoint y: 172, distance: 113.8
click at [108, 136] on span "All Companies" at bounding box center [99, 139] width 62 height 12
click at [97, 138] on span "All Companies" at bounding box center [99, 139] width 62 height 12
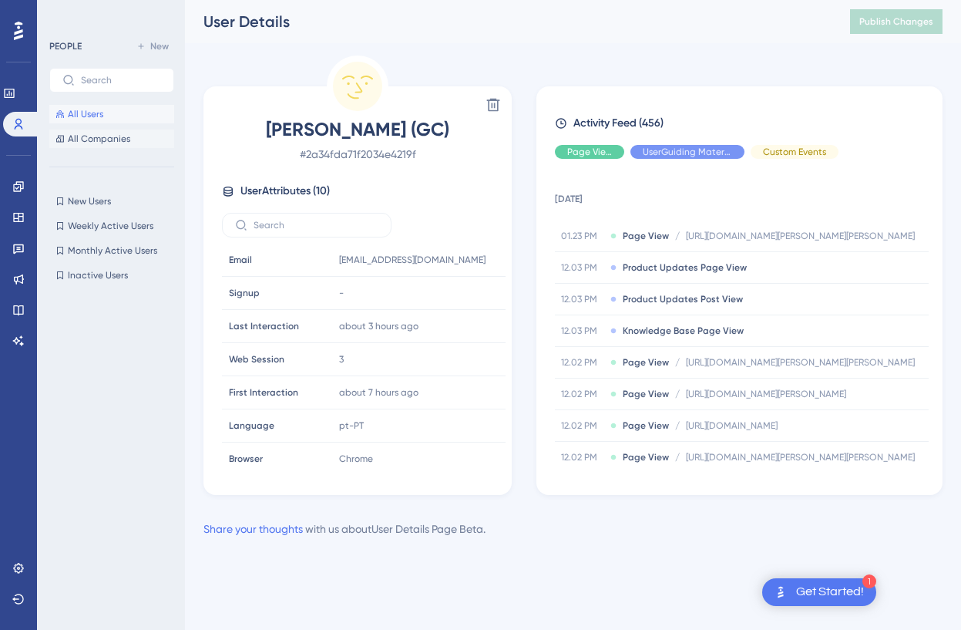
click at [92, 138] on span "All Companies" at bounding box center [99, 139] width 62 height 12
